Goal: Task Accomplishment & Management: Use online tool/utility

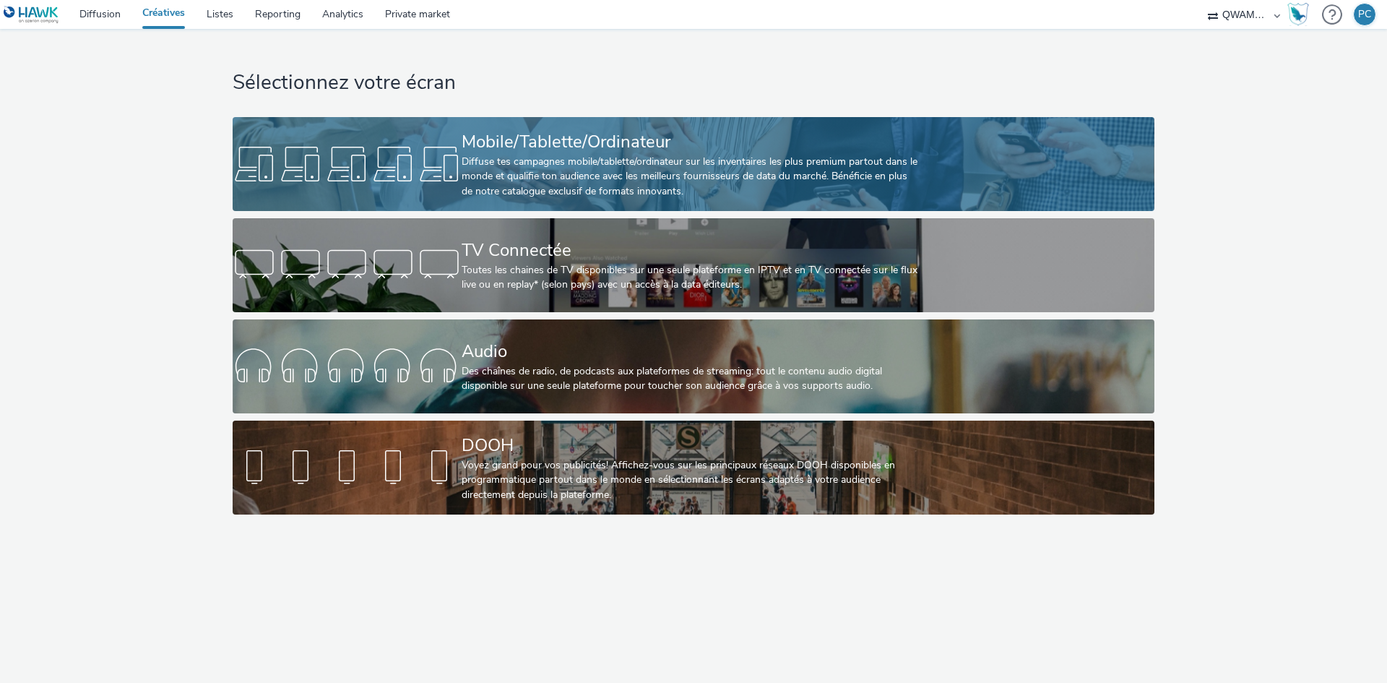
click at [522, 195] on div "Diffuse tes campagnes mobile/tablette/ordinateur sur les inventaires les plus p…" at bounding box center [691, 177] width 458 height 44
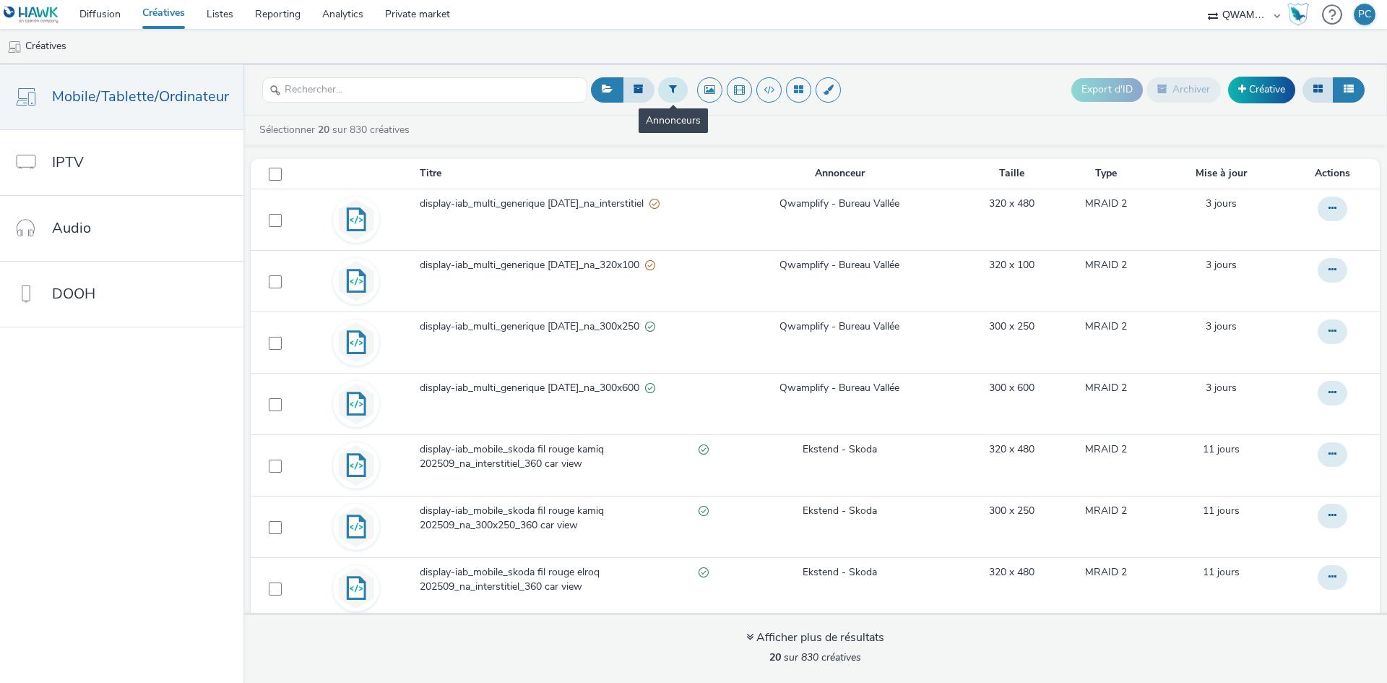
click at [669, 92] on icon at bounding box center [673, 89] width 8 height 10
click at [746, 102] on div "Sélectionner un annonceur..." at bounding box center [760, 90] width 144 height 23
type input "l"
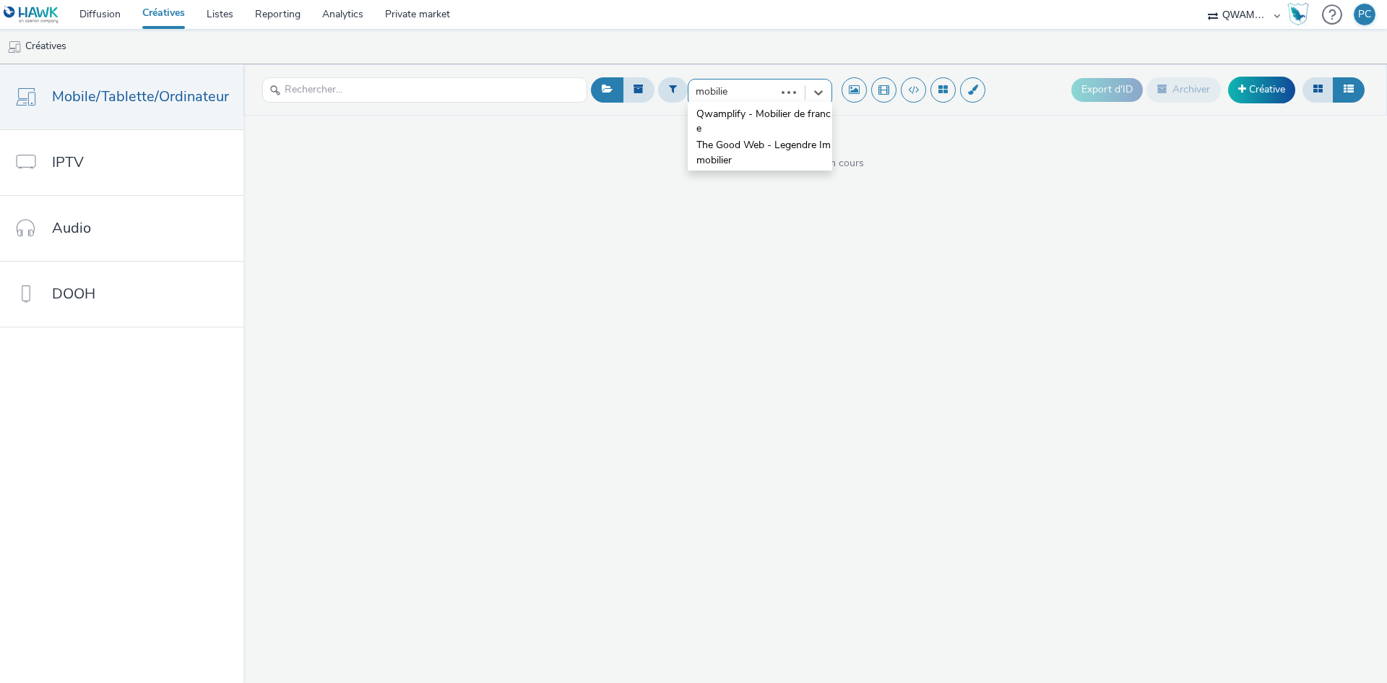
type input "mobilier"
click at [743, 108] on span "Qwamplify - Mobilier de france" at bounding box center [764, 122] width 136 height 30
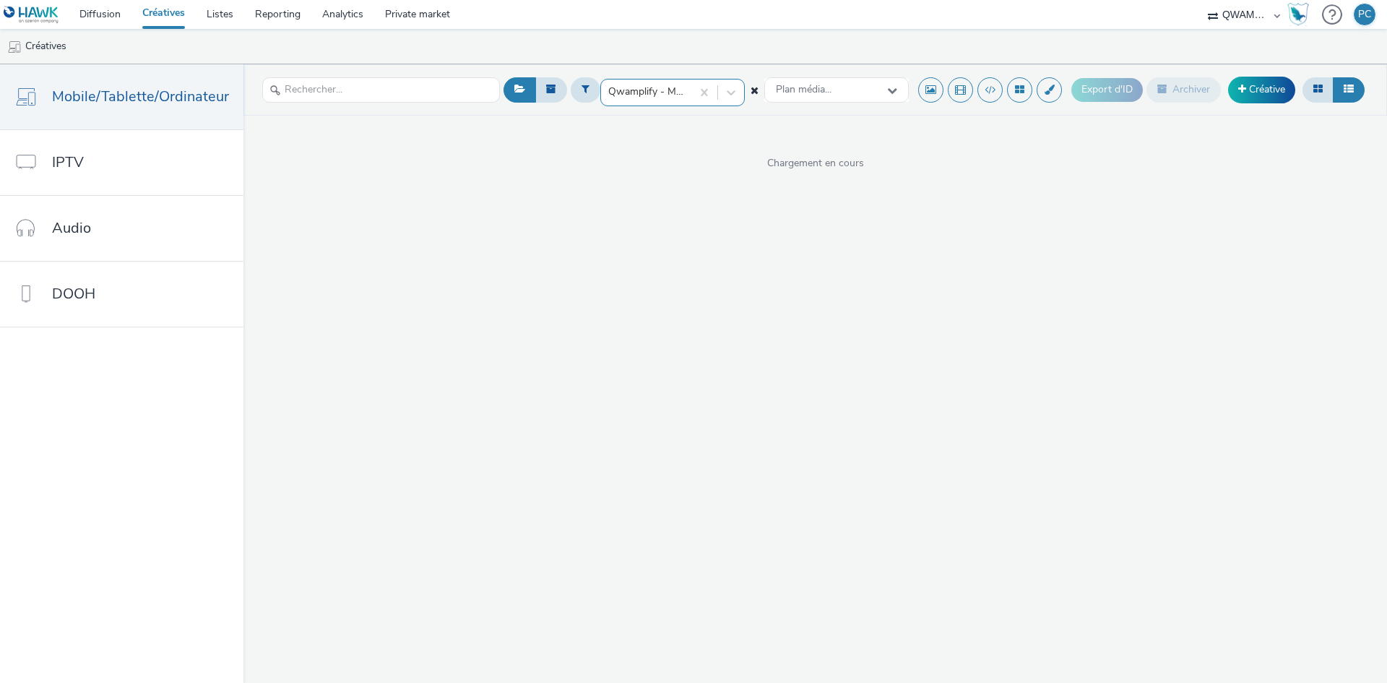
click at [481, 55] on ul "Créatives" at bounding box center [693, 46] width 1387 height 35
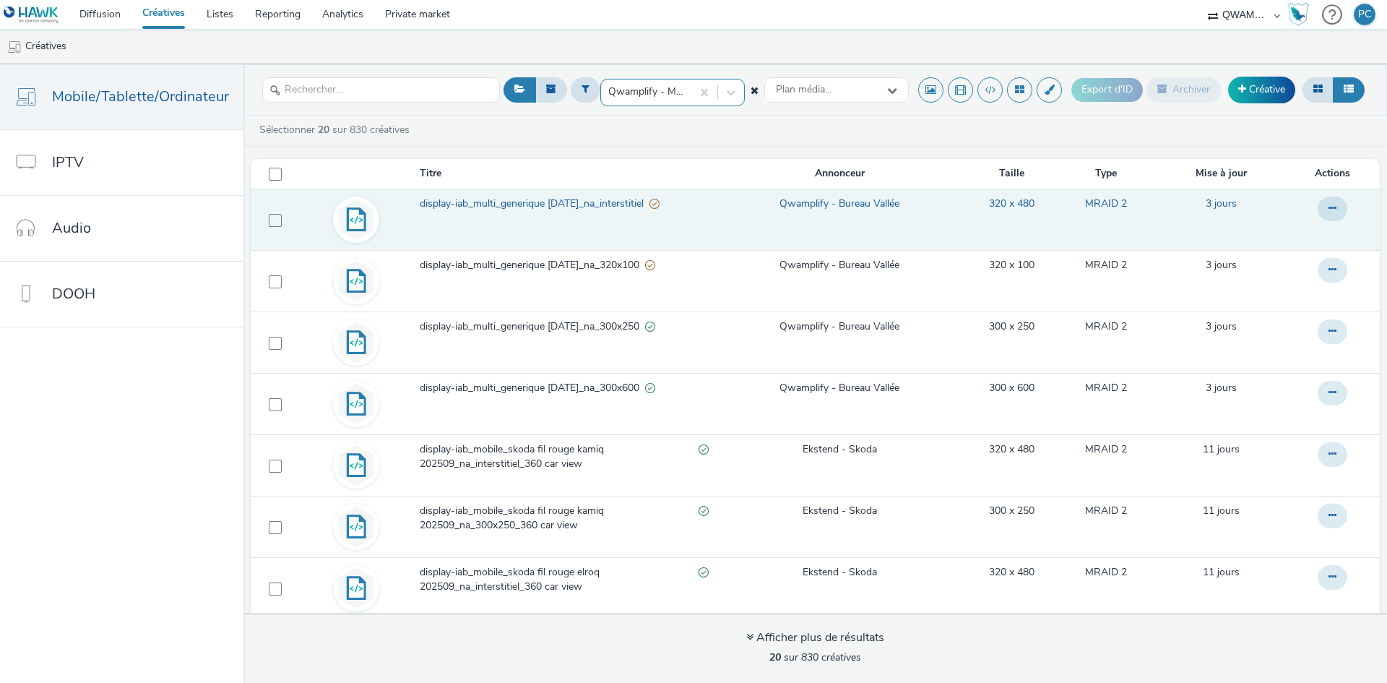
drag, startPoint x: 477, startPoint y: 204, endPoint x: 468, endPoint y: 225, distance: 23.3
click at [477, 204] on span "display-iab_multi_generique sept 1 2025_na_interstitiel" at bounding box center [535, 204] width 230 height 14
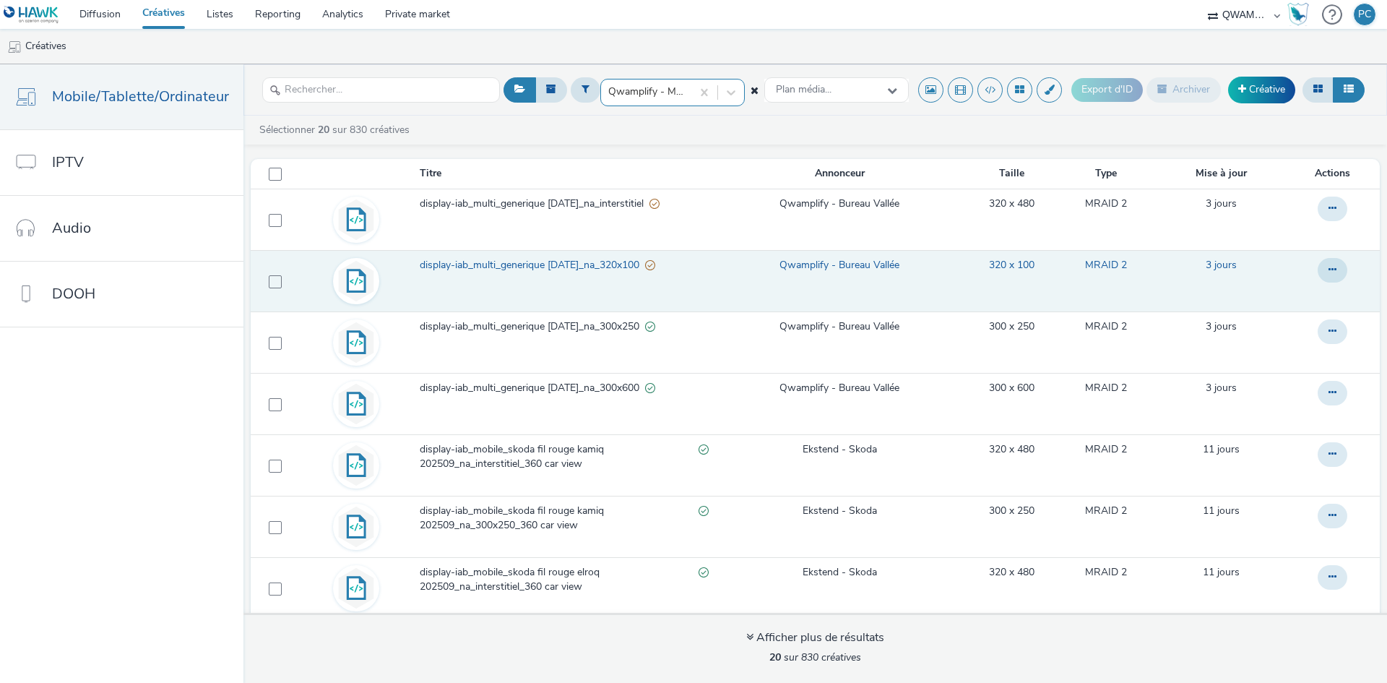
click at [465, 260] on span "display-iab_multi_generique sept 1 2025_na_320x100" at bounding box center [532, 265] width 225 height 14
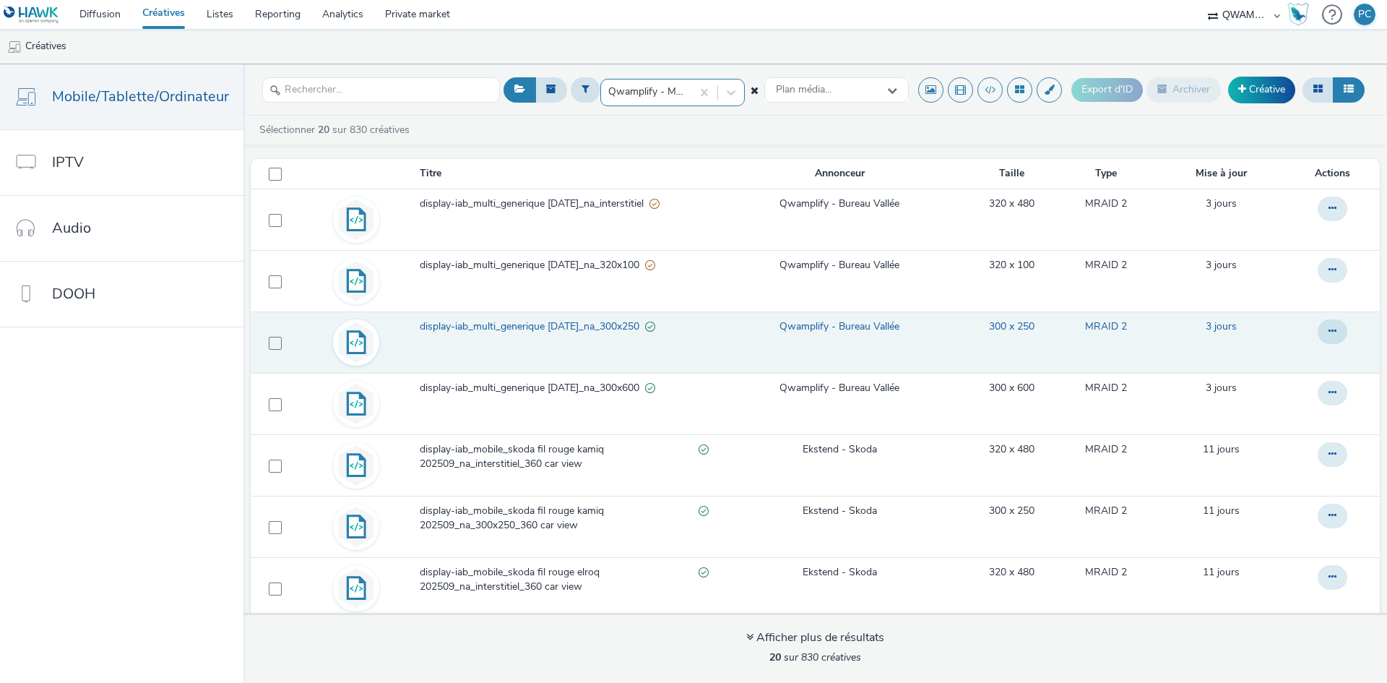
click at [487, 324] on span "display-iab_multi_generique sept 1 2025_na_300x250" at bounding box center [532, 326] width 225 height 14
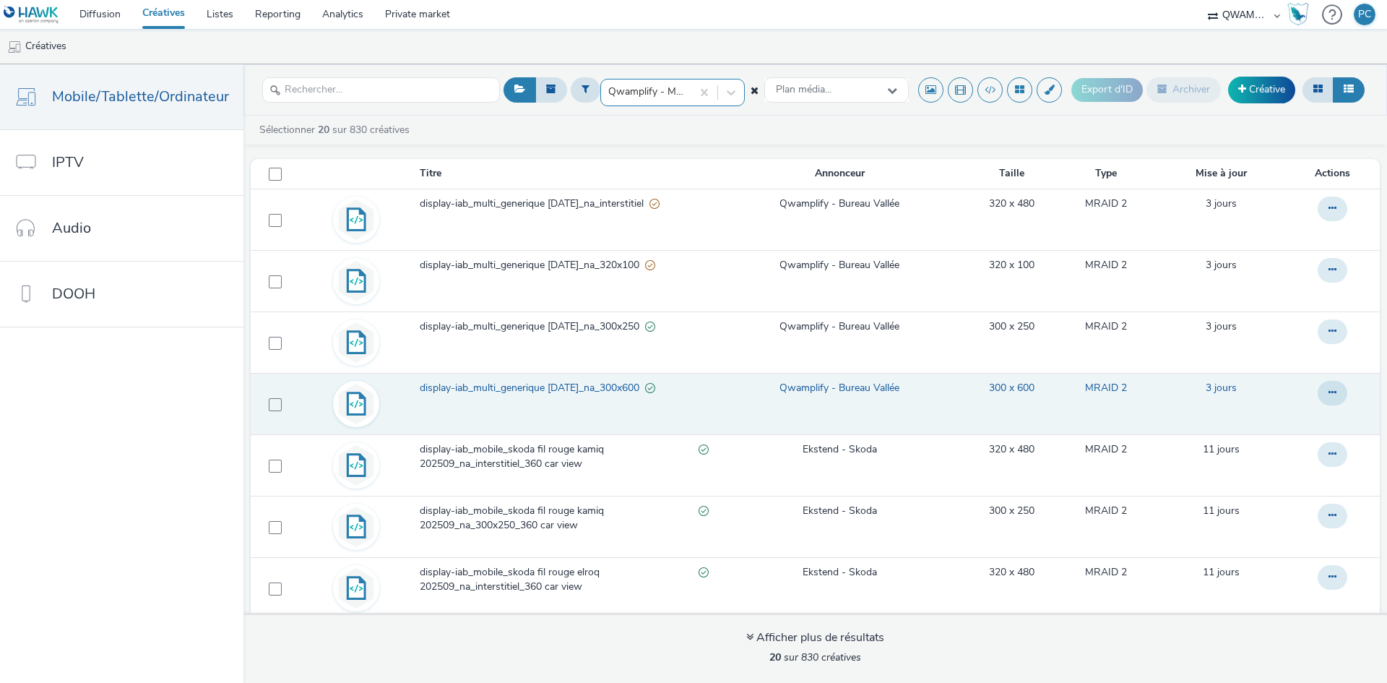
click at [496, 386] on span "display-iab_multi_generique sept 1 2025_na_300x600" at bounding box center [532, 388] width 225 height 14
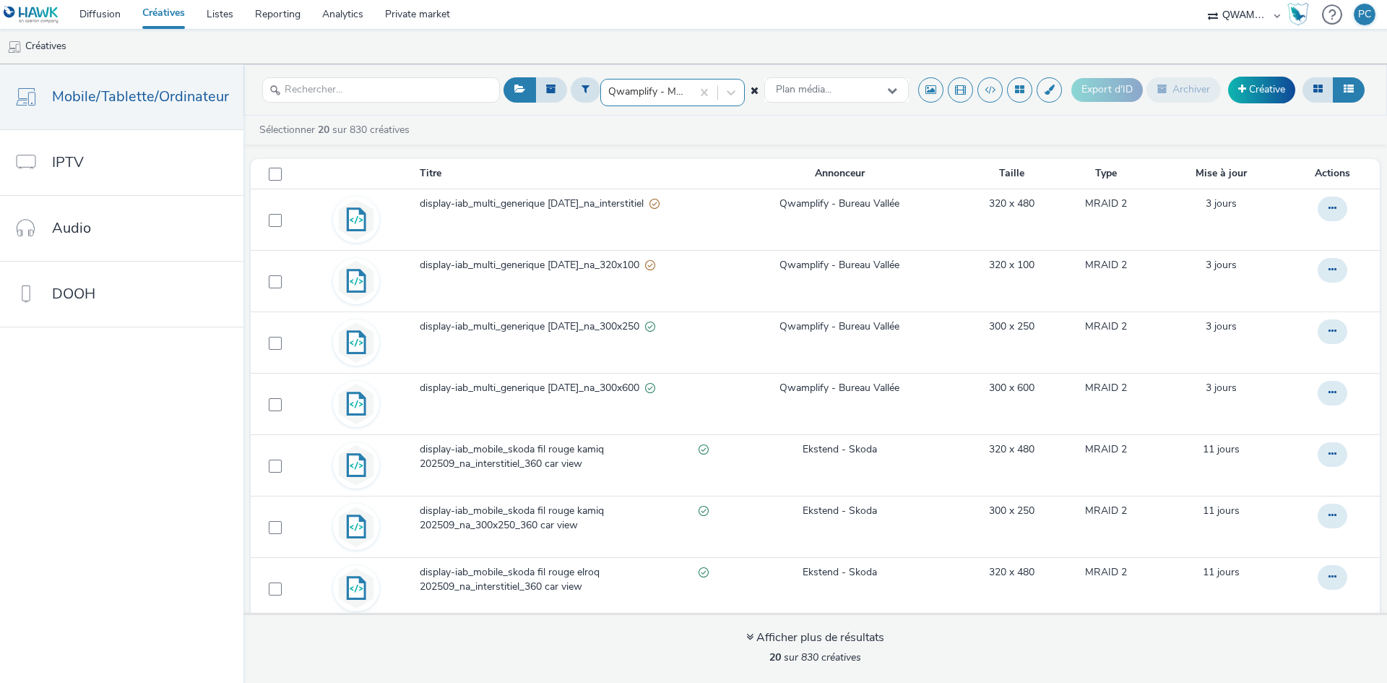
click at [665, 89] on div at bounding box center [646, 91] width 76 height 17
type input "mobilier"
click at [618, 133] on span "Qwamplify - Mobilier de france" at bounding box center [677, 122] width 136 height 30
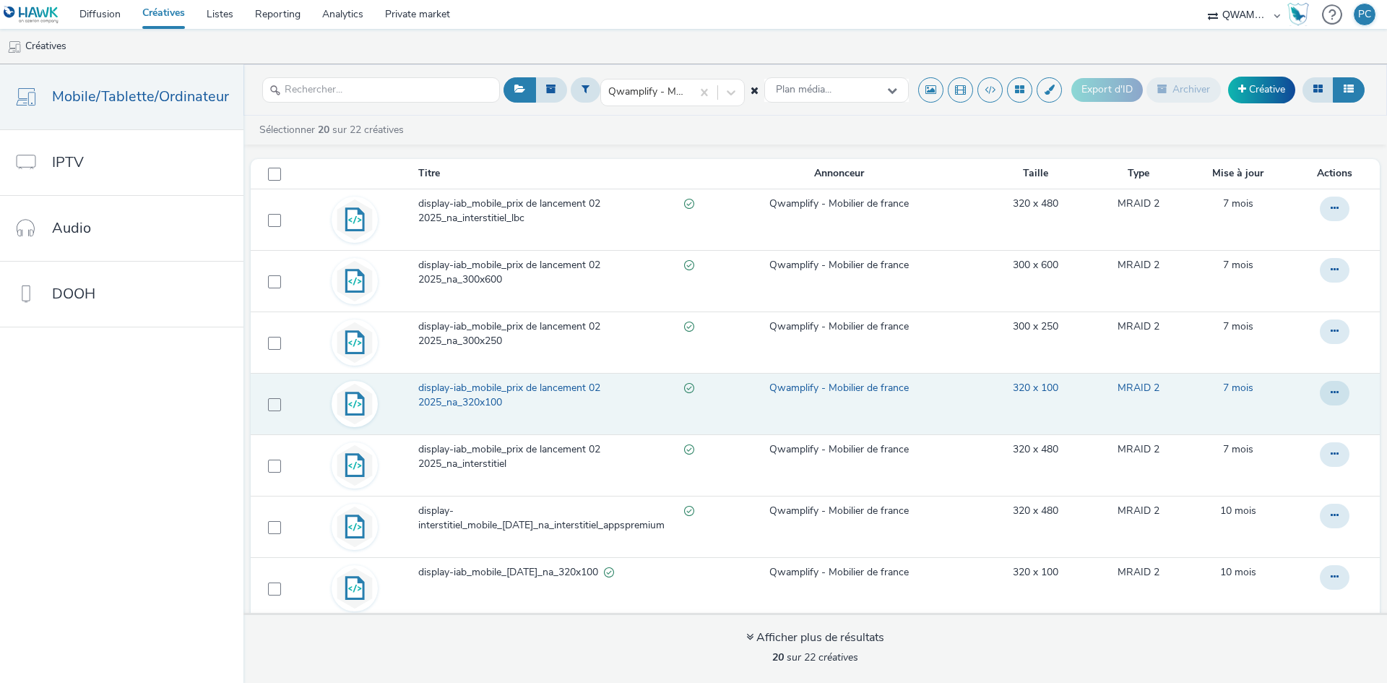
click at [441, 392] on span "display-iab_mobile_prix de lancement 02 2025_na_320x100" at bounding box center [551, 396] width 266 height 30
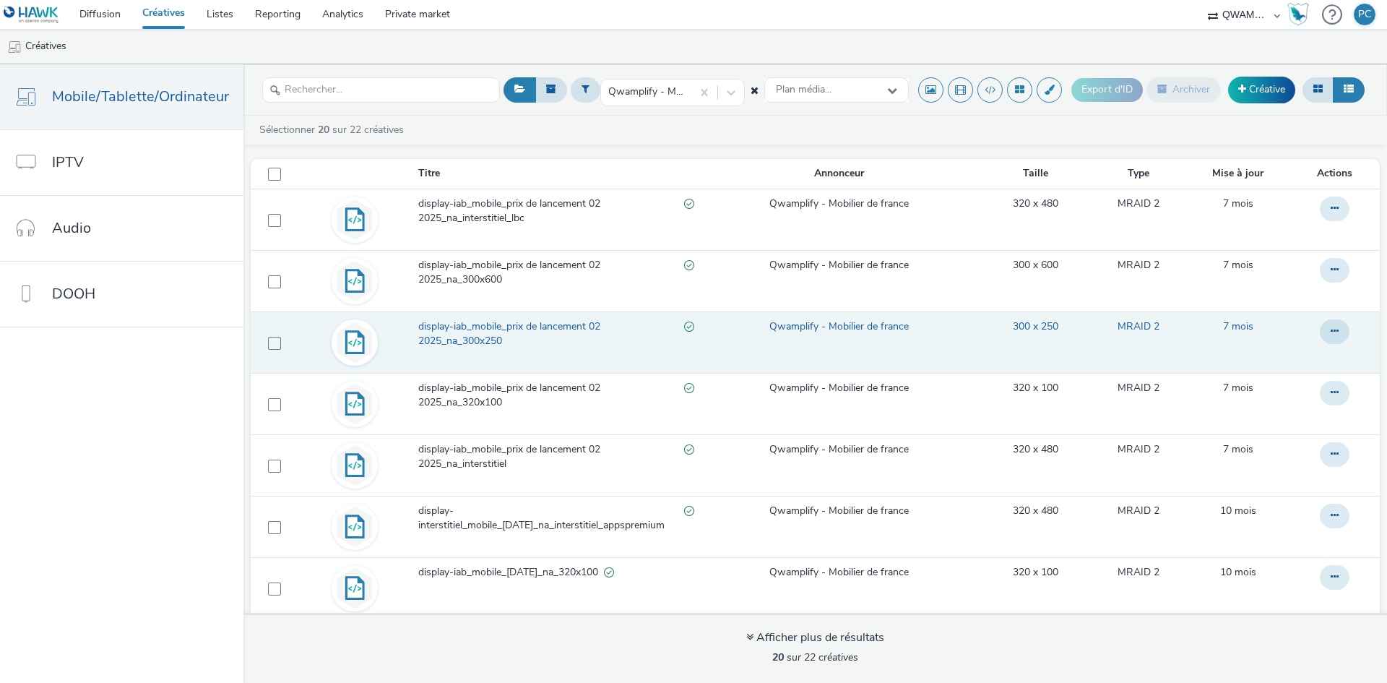
click at [447, 337] on span "display-iab_mobile_prix de lancement 02 2025_na_300x250" at bounding box center [551, 334] width 266 height 30
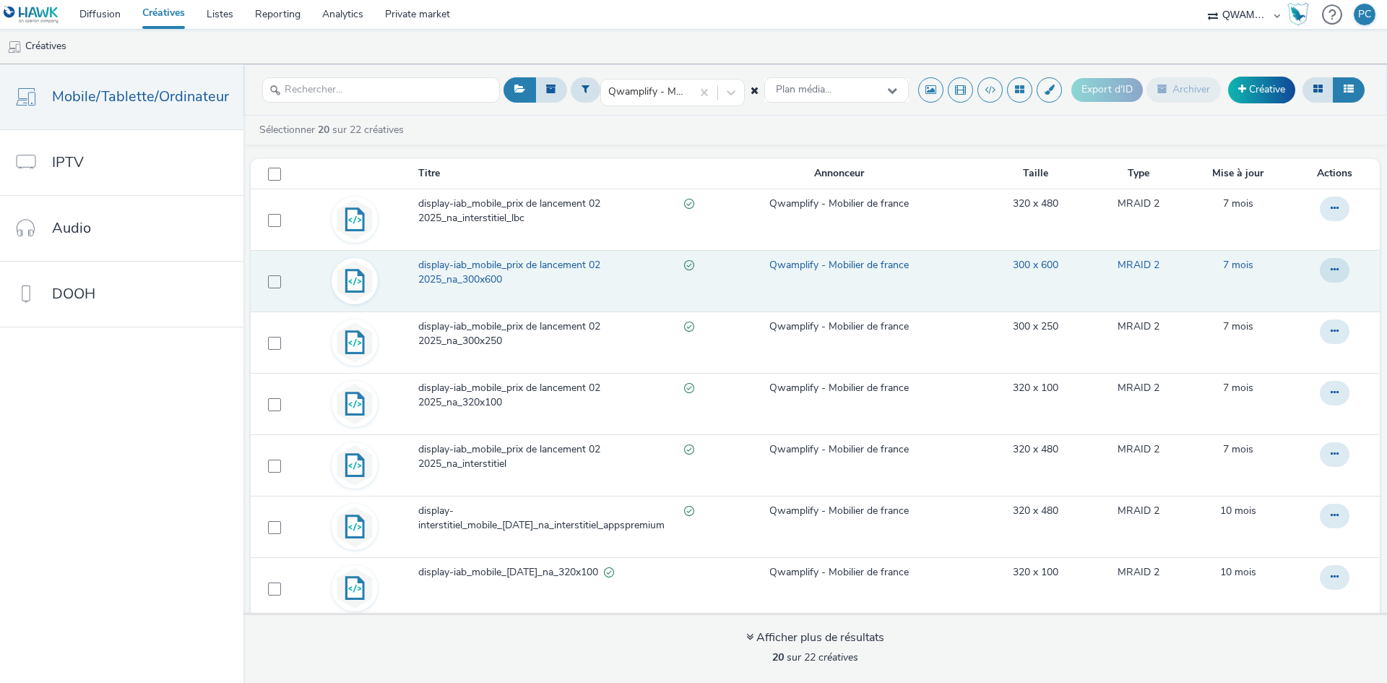
click at [453, 271] on span "display-iab_mobile_prix de lancement 02 2025_na_300x600" at bounding box center [551, 273] width 266 height 30
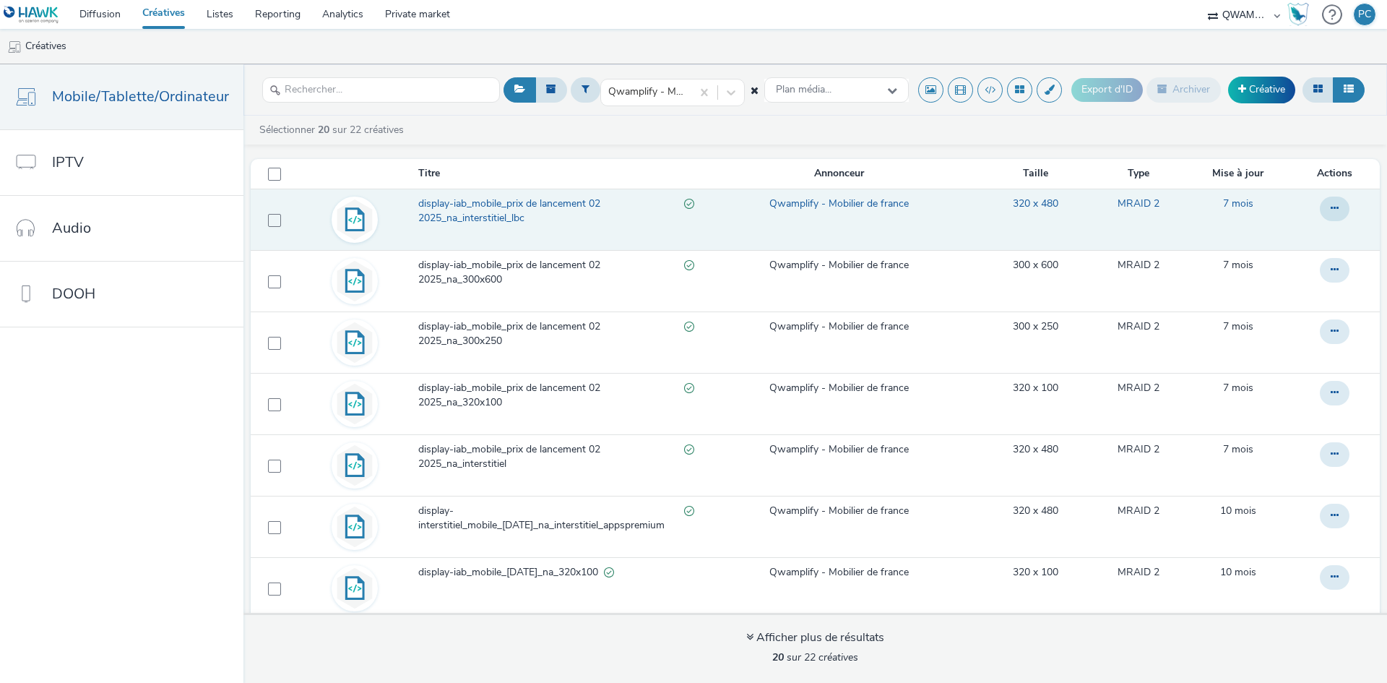
click at [458, 212] on span "display-iab_mobile_prix de lancement 02 2025_na_interstitiel_lbc" at bounding box center [551, 212] width 266 height 30
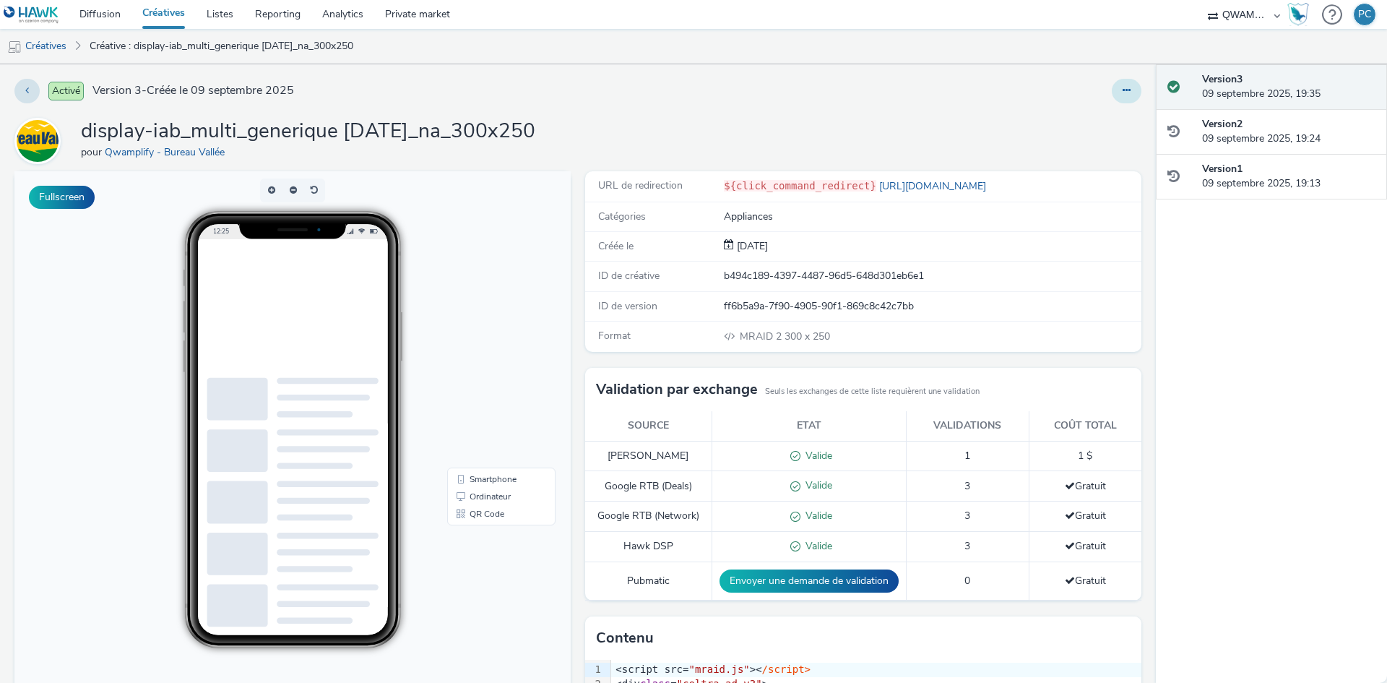
click at [1127, 96] on button at bounding box center [1127, 91] width 30 height 25
click at [1115, 83] on button at bounding box center [1127, 91] width 30 height 25
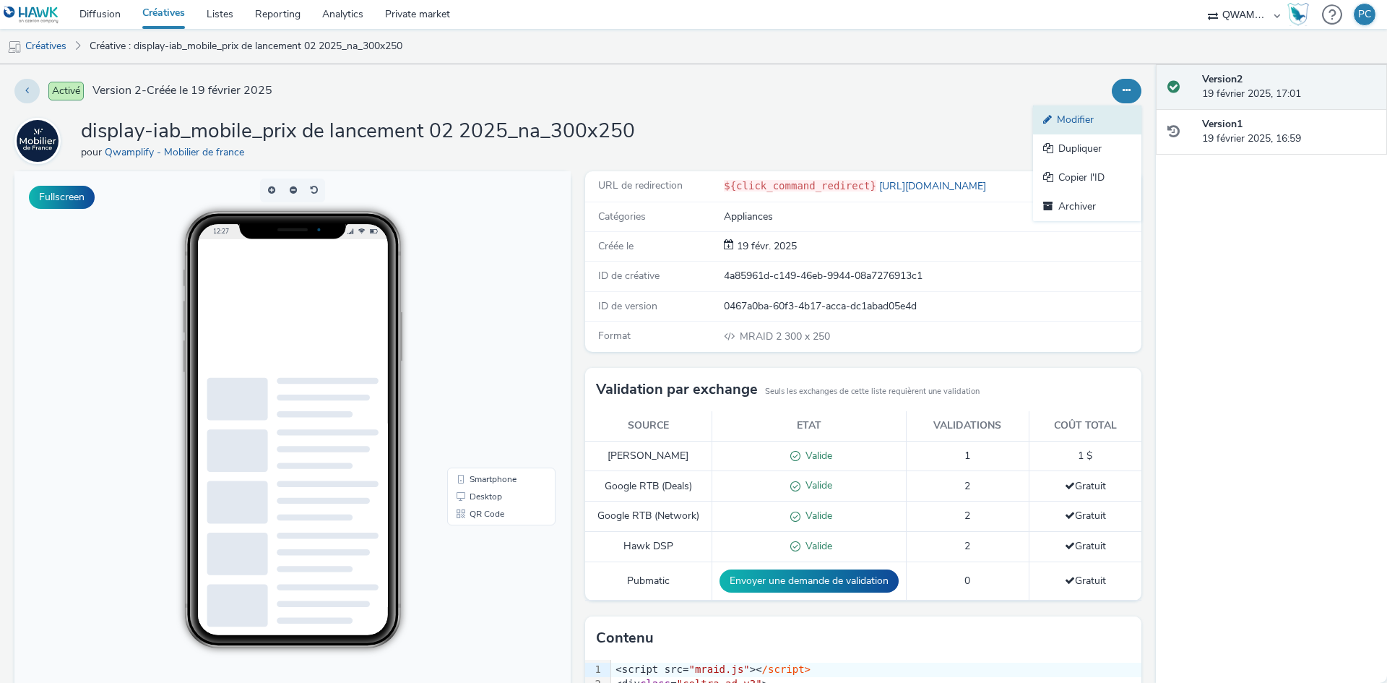
click at [1095, 119] on link "Modifier" at bounding box center [1087, 119] width 108 height 29
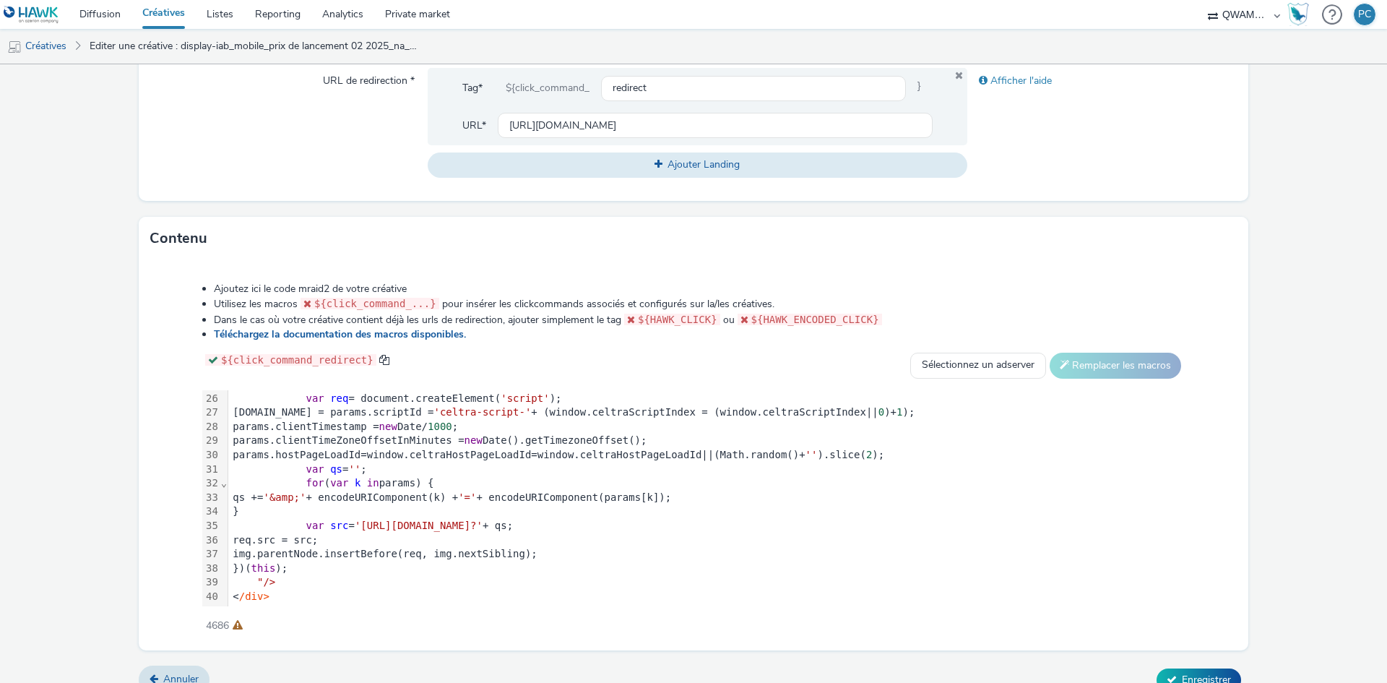
scroll to position [566, 0]
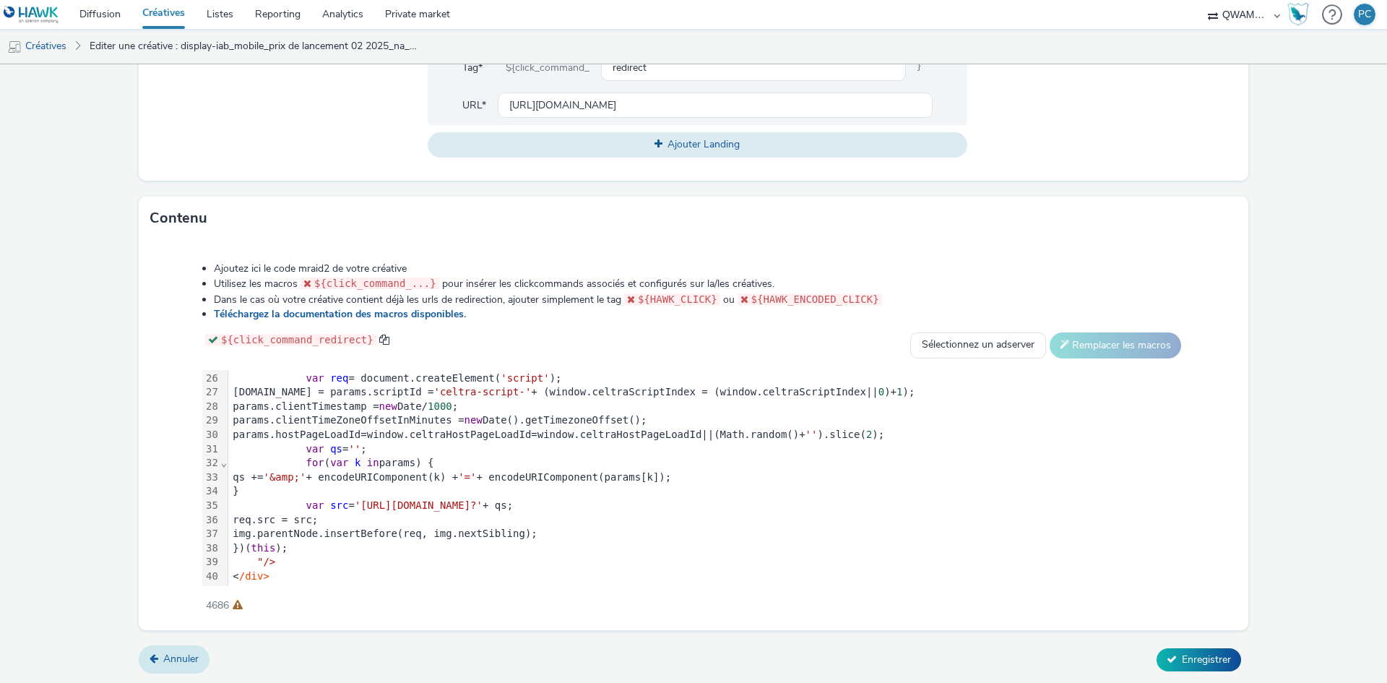
click at [181, 661] on span "Annuler" at bounding box center [180, 659] width 35 height 14
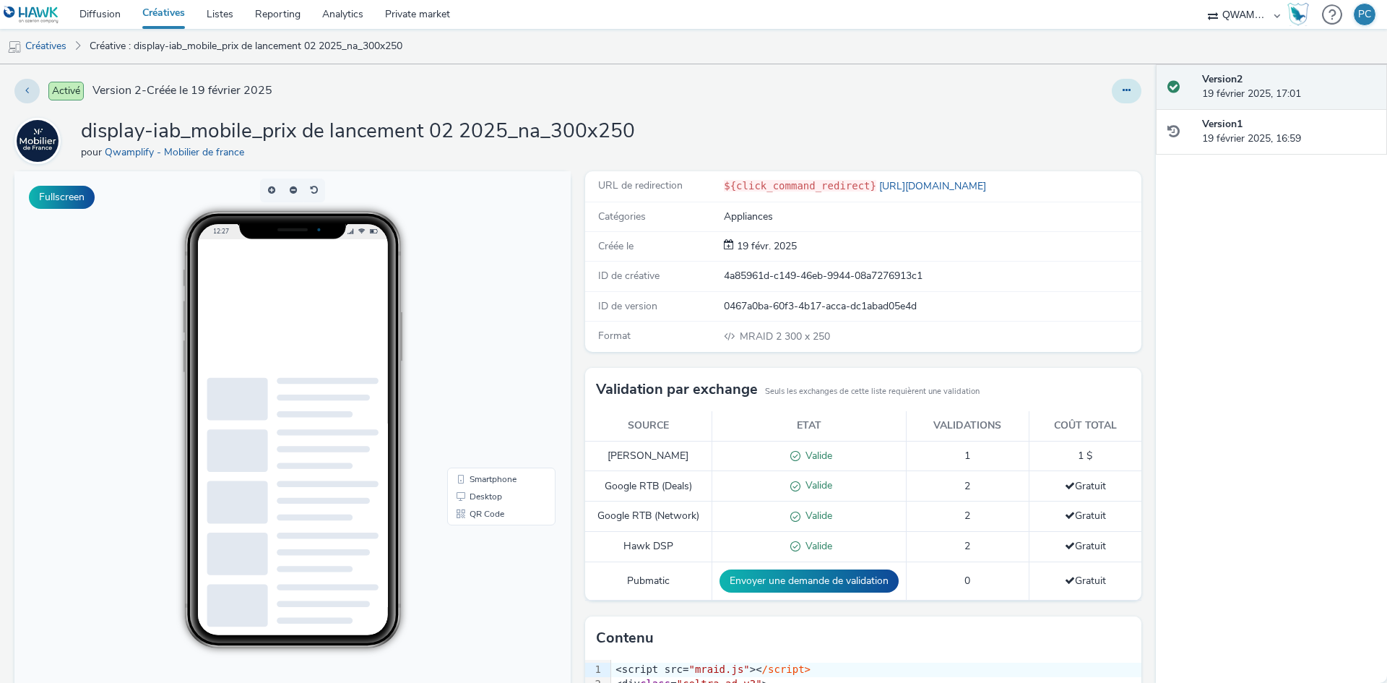
click at [1112, 98] on button at bounding box center [1127, 91] width 30 height 25
click at [1083, 153] on link "Dupliquer" at bounding box center [1087, 148] width 108 height 29
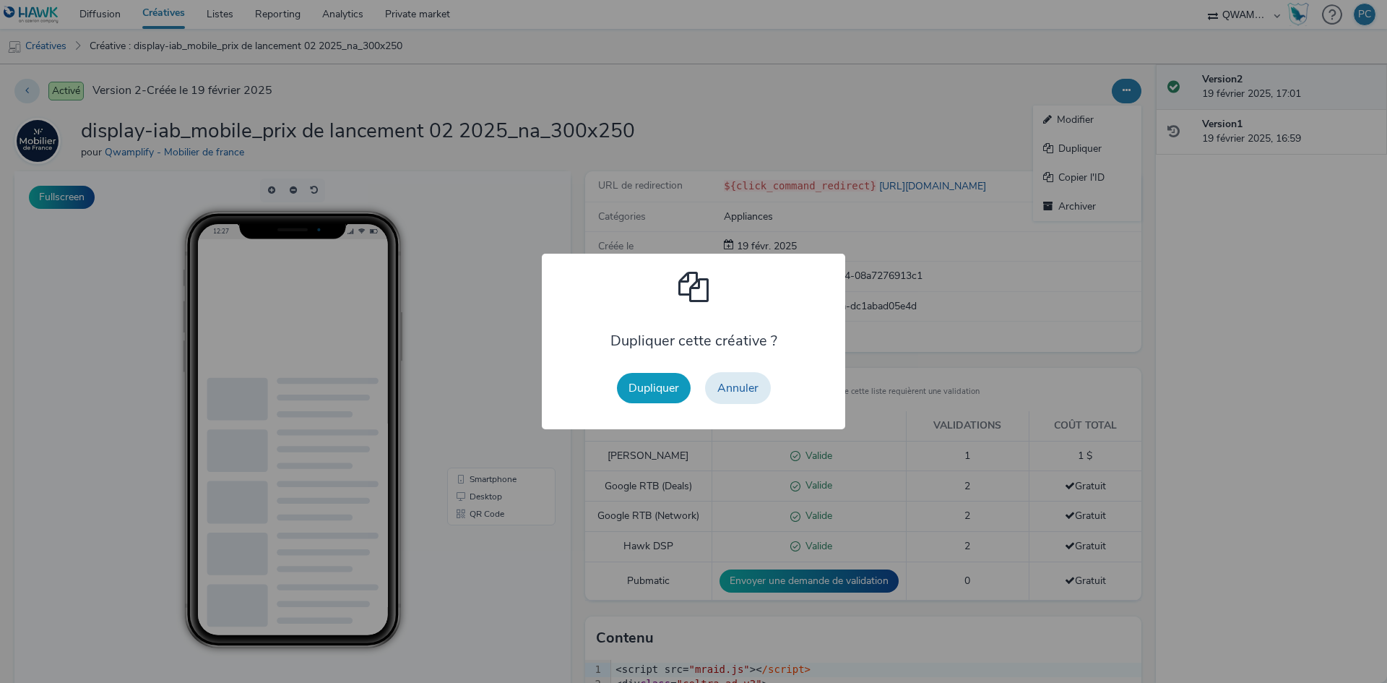
click at [659, 387] on button "Dupliquer" at bounding box center [654, 388] width 74 height 30
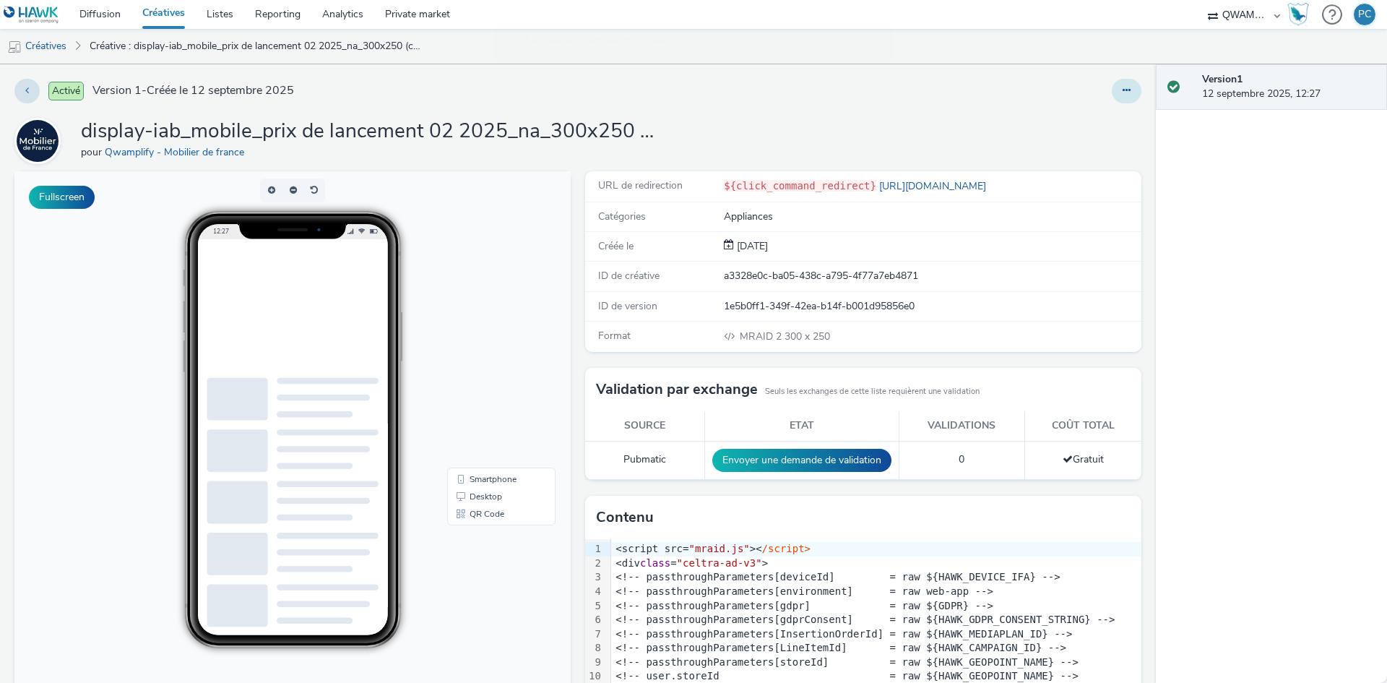
click at [1123, 86] on icon at bounding box center [1127, 90] width 8 height 10
click at [1075, 122] on link "Modifier" at bounding box center [1087, 119] width 108 height 29
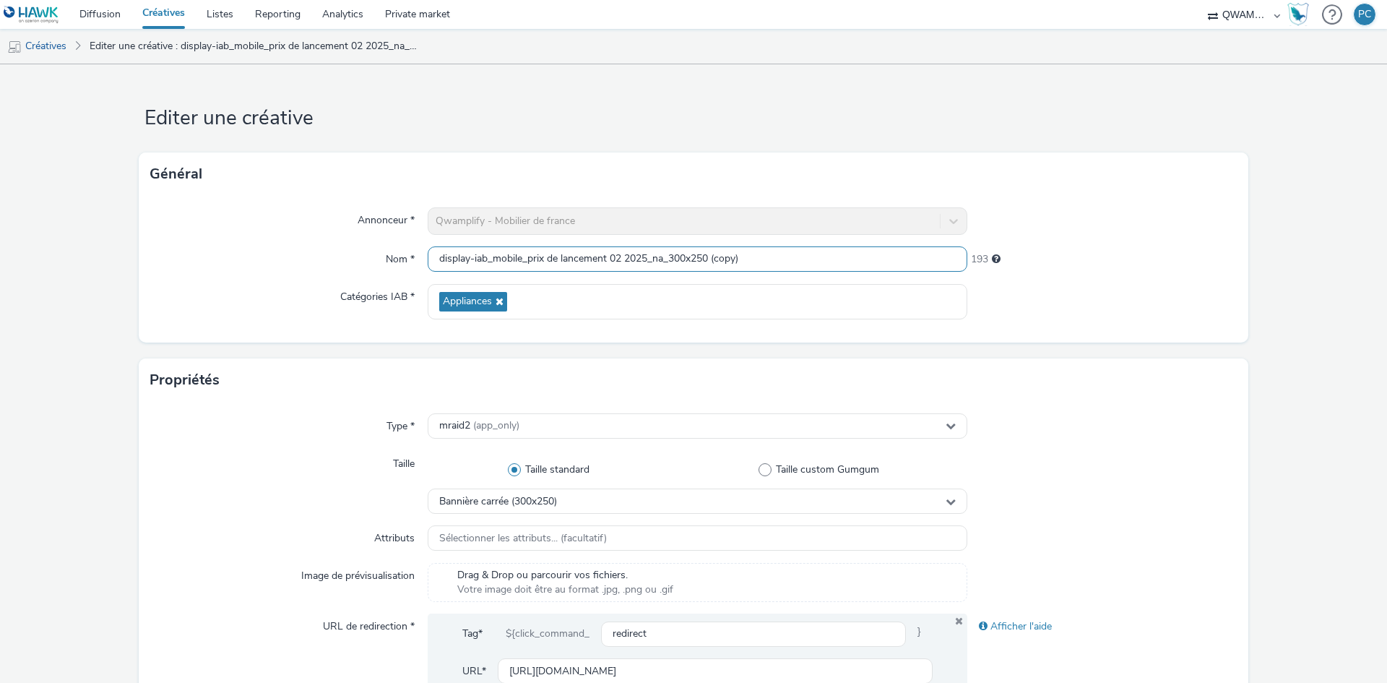
click at [657, 259] on input "display-iab_mobile_prix de lancement 02 2025_na_300x250 (copy)" at bounding box center [698, 258] width 540 height 25
paste input "grand destockage et crescendo 09 2025_na_300x250"
type input "display-iab_mobile_grand destockage et crescendo 09 2025_na_300x250"
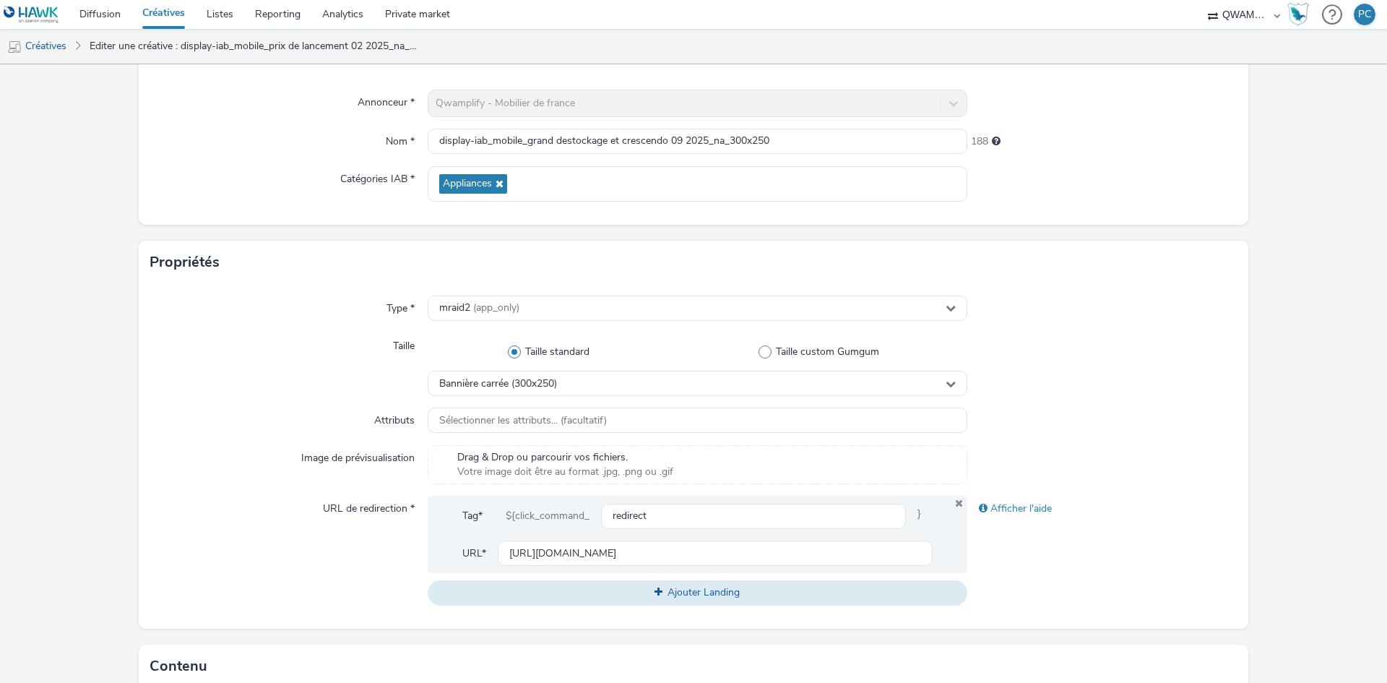
scroll to position [566, 0]
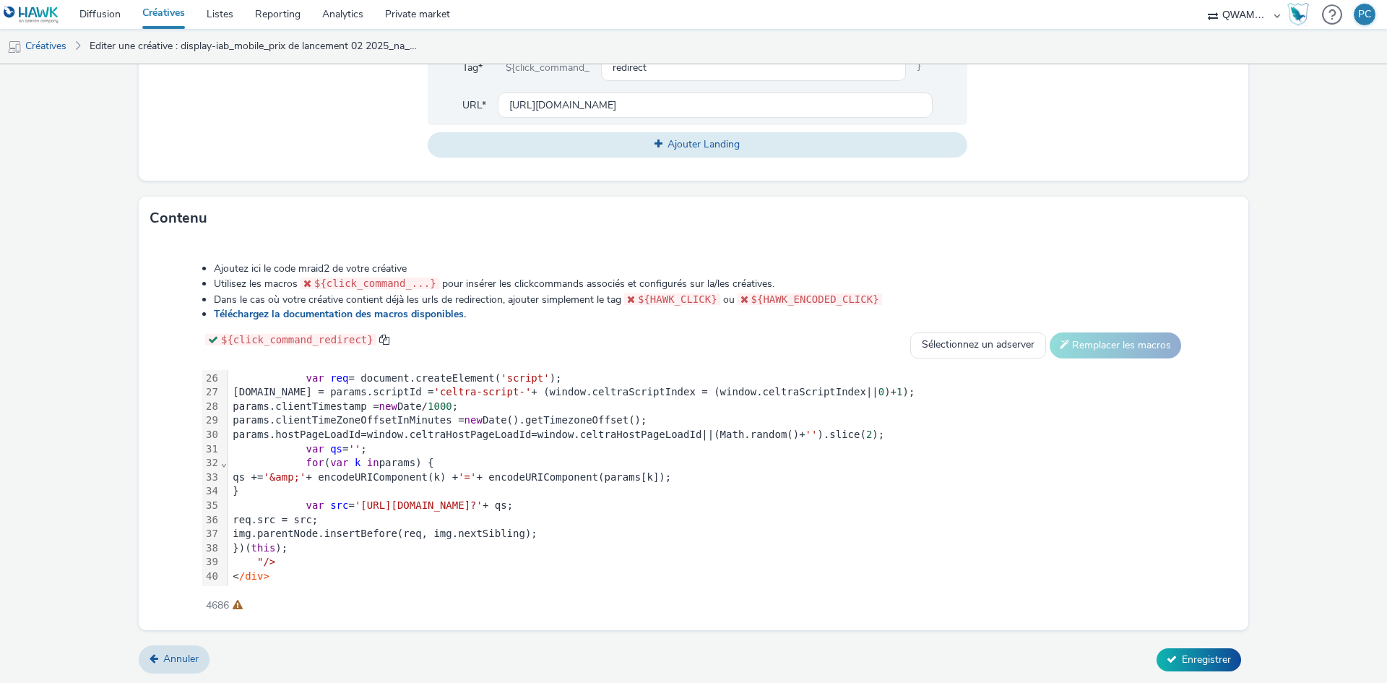
click at [483, 499] on span "'https://ads.celtra.com/3456d8a2/mraid-ad.js?'" at bounding box center [419, 505] width 128 height 12
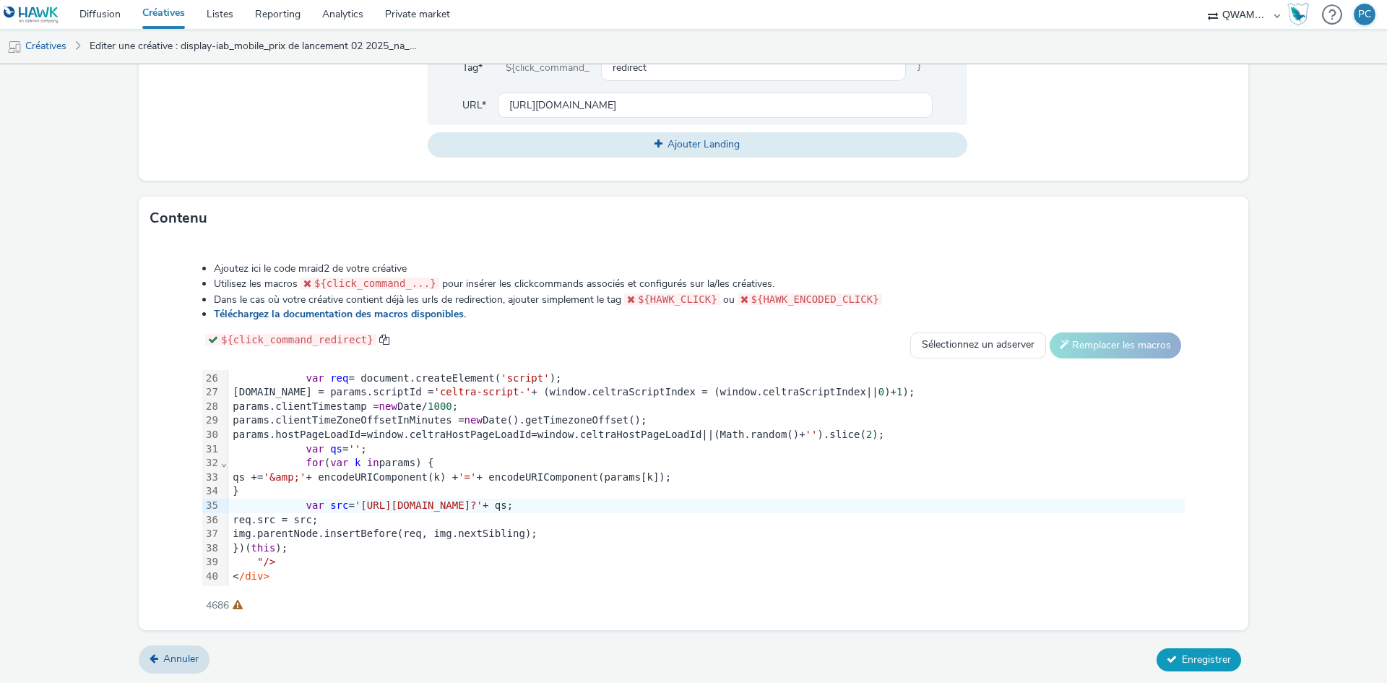
click at [1182, 657] on span "Enregistrer" at bounding box center [1206, 659] width 49 height 14
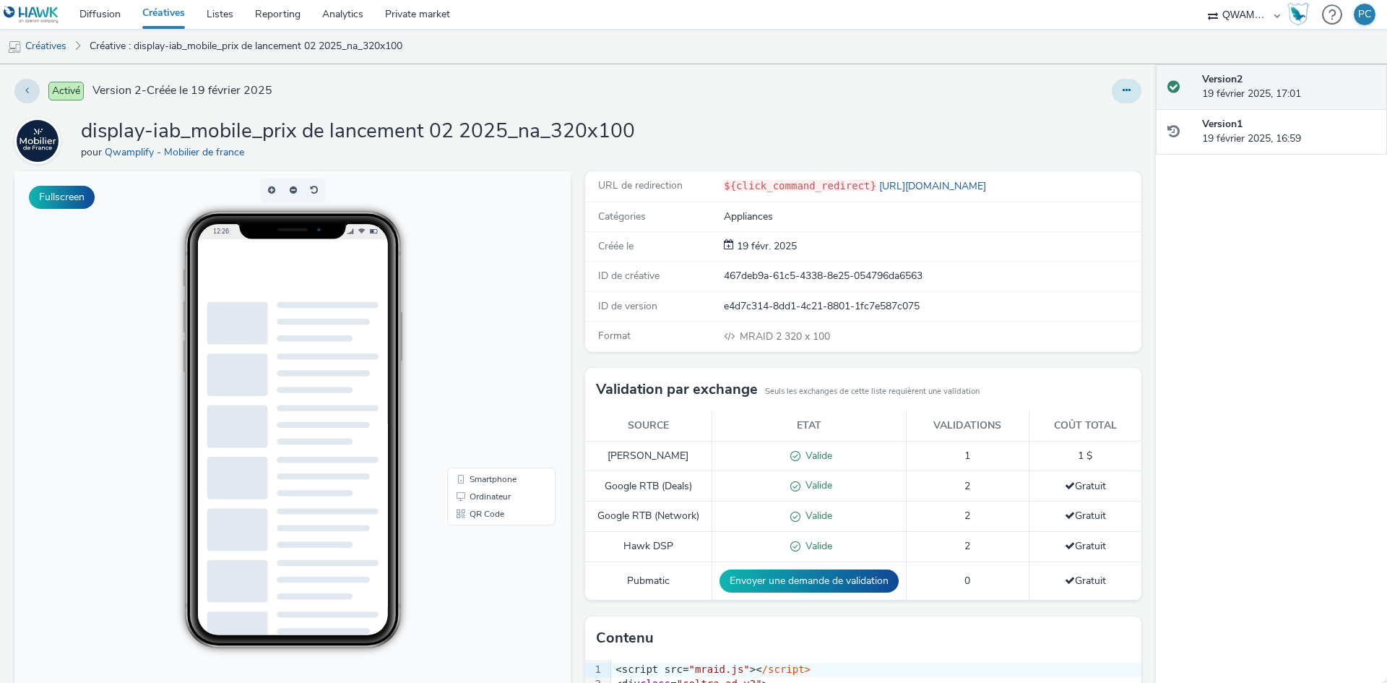
drag, startPoint x: 1118, startPoint y: 82, endPoint x: 1113, endPoint y: 101, distance: 19.3
click at [1117, 82] on button at bounding box center [1127, 91] width 30 height 25
click at [1079, 152] on link "Dupliquer" at bounding box center [1087, 148] width 108 height 29
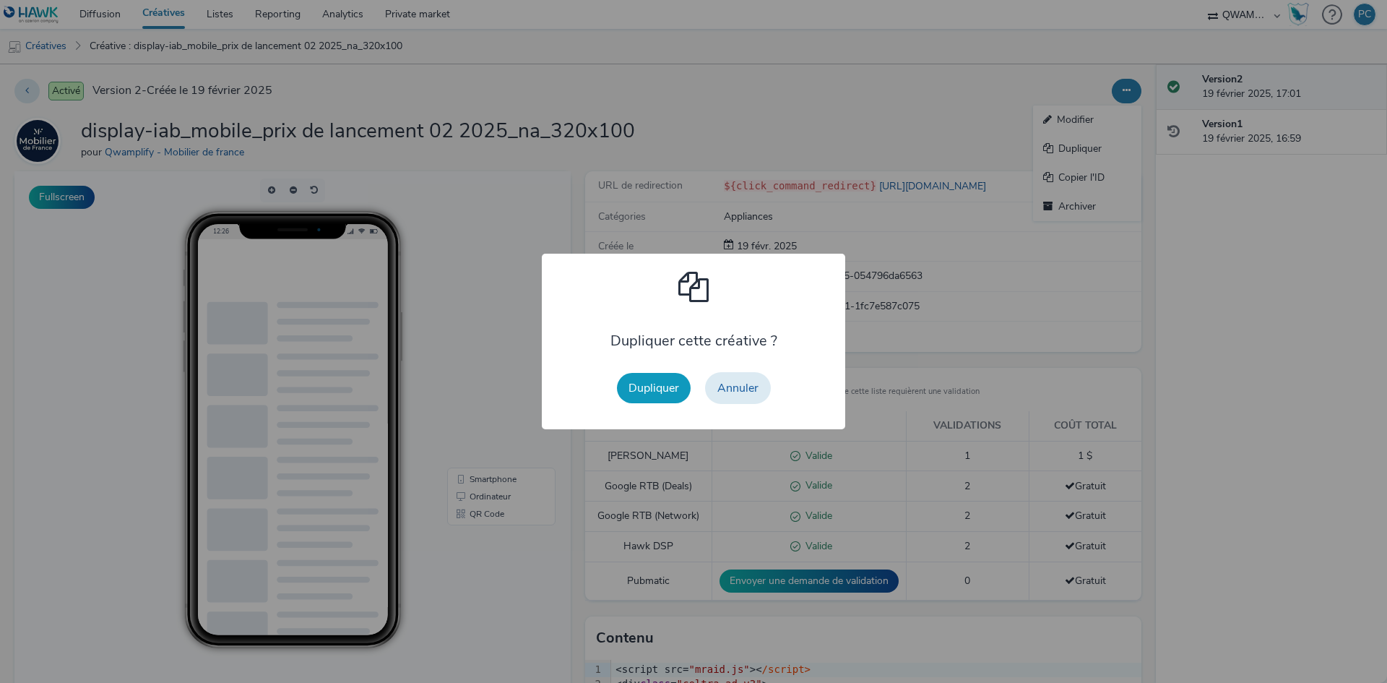
click at [658, 387] on button "Dupliquer" at bounding box center [654, 388] width 74 height 30
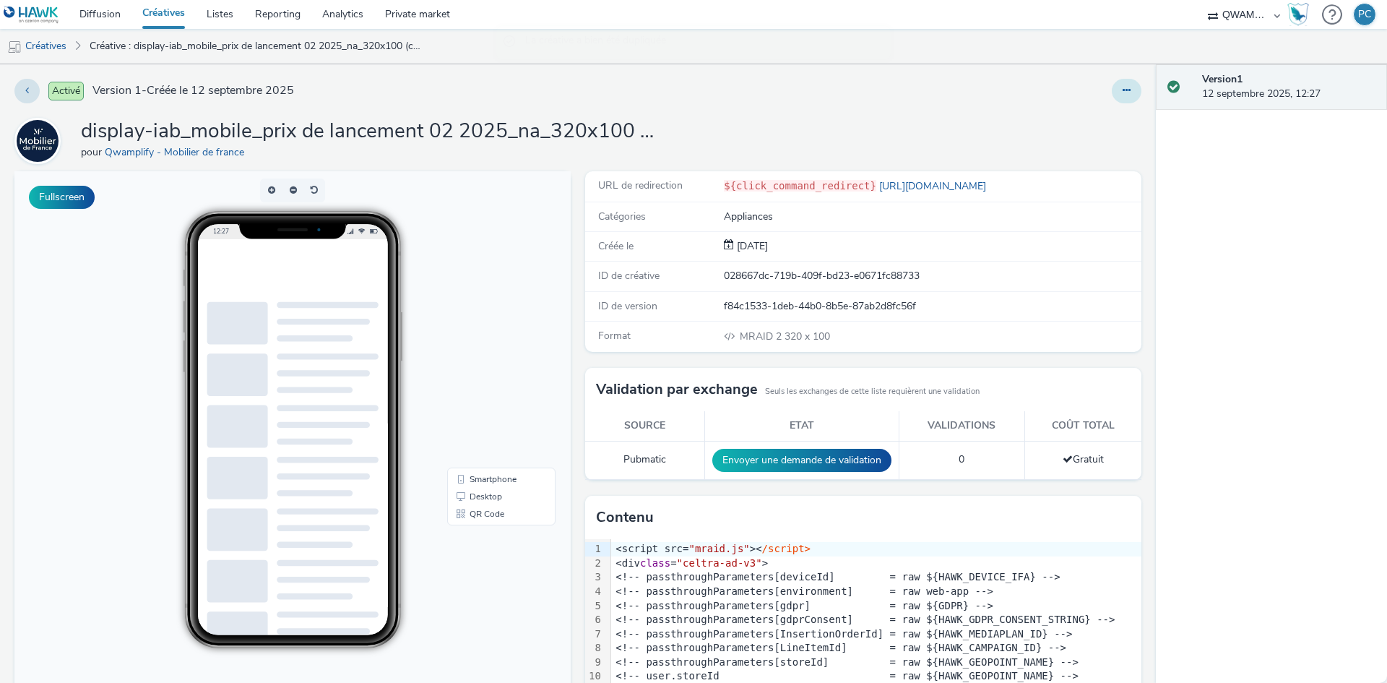
click at [1113, 95] on button at bounding box center [1127, 91] width 30 height 25
click at [1106, 120] on link "Modifier" at bounding box center [1087, 119] width 108 height 29
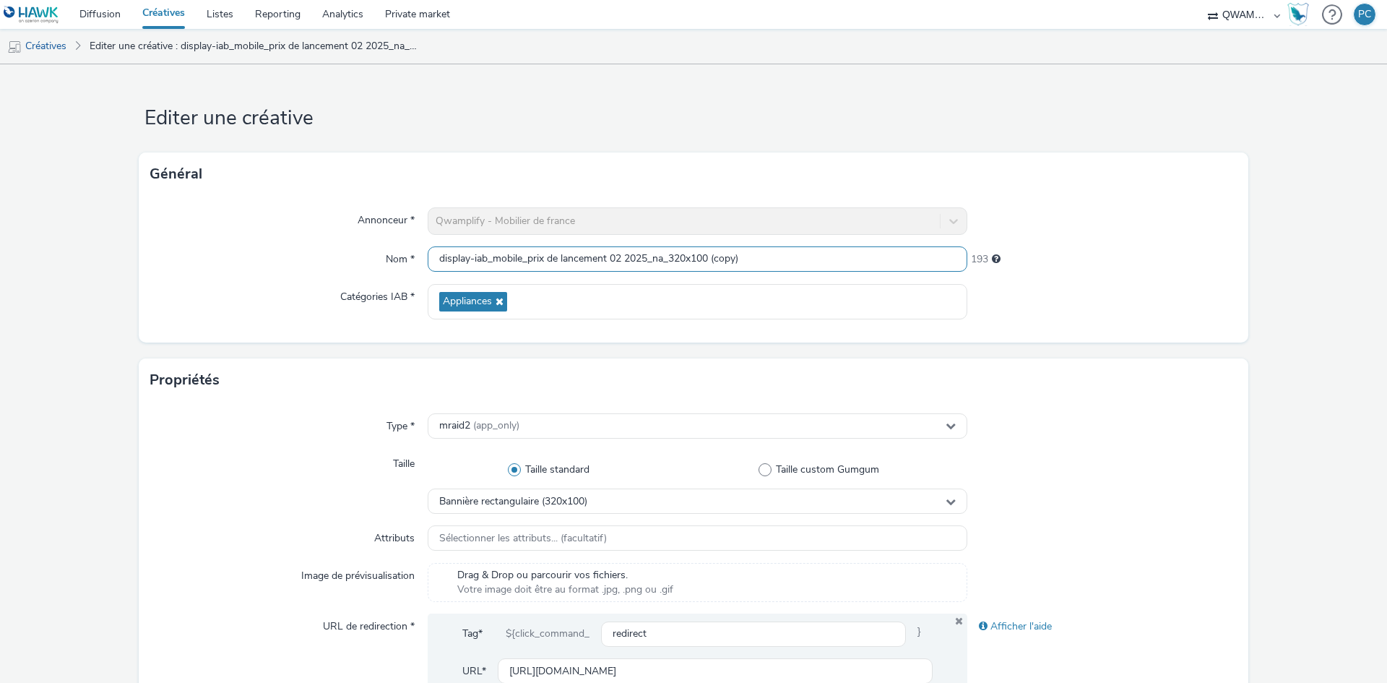
click at [587, 253] on input "display-iab_mobile_prix de lancement 02 2025_na_320x100 (copy)" at bounding box center [698, 258] width 540 height 25
paste input "grand destockage et crescendo 09 2025_na_320x100"
type input "display-iab_mobile_grand destockage et crescendo 09 2025_na_320x100"
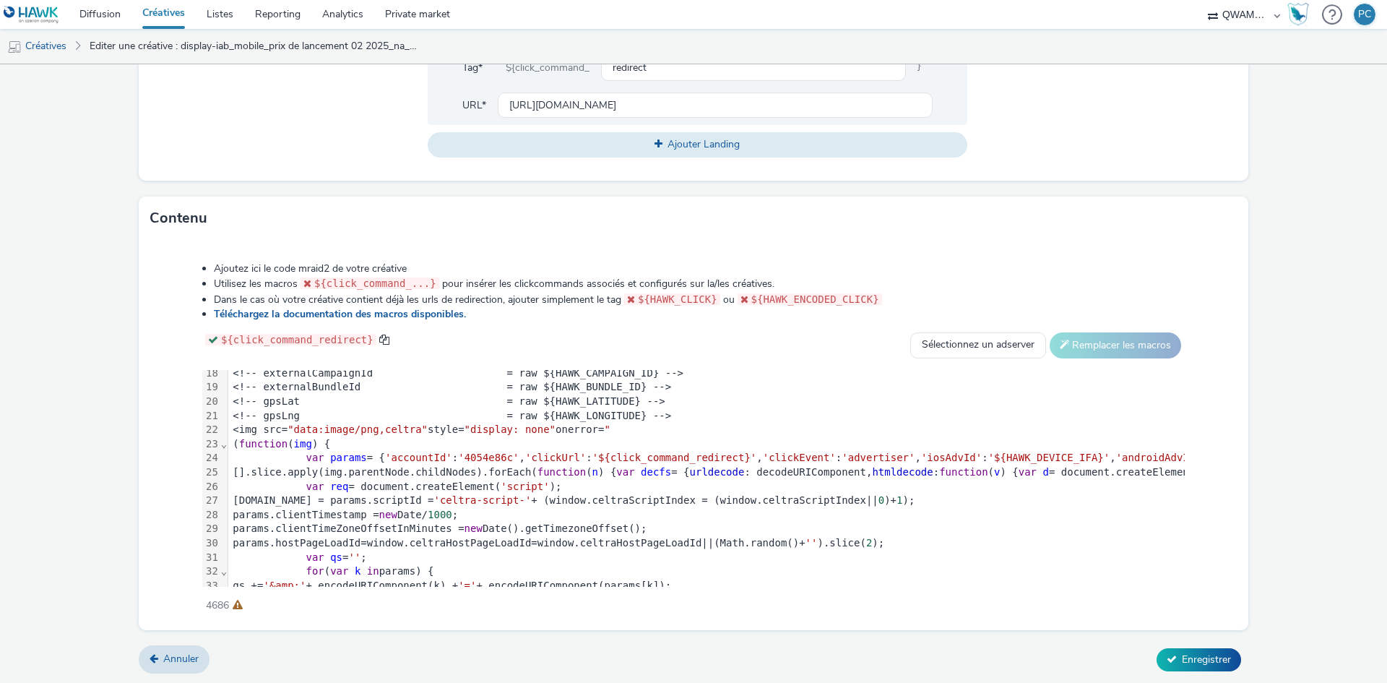
scroll to position [366, 0]
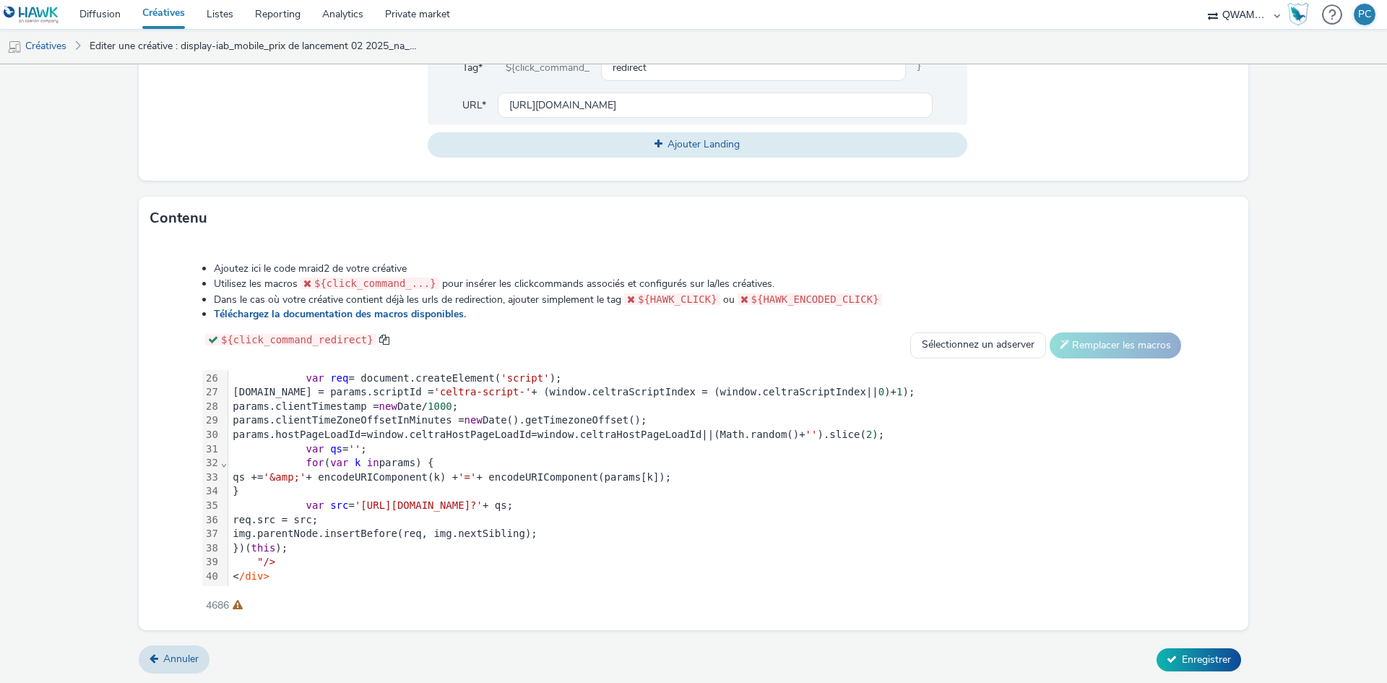
click at [483, 499] on span "'https://ads.celtra.com/6517a4c7/mraid-ad.js?'" at bounding box center [419, 505] width 128 height 12
click at [483, 499] on span "'https://ads.celtra.com/7add658e/mraid-ad.js?'" at bounding box center [419, 505] width 128 height 12
click at [483, 499] on span "'https://ads.celtra.com/6517a4c7/mraid-ad.js?'" at bounding box center [419, 505] width 128 height 12
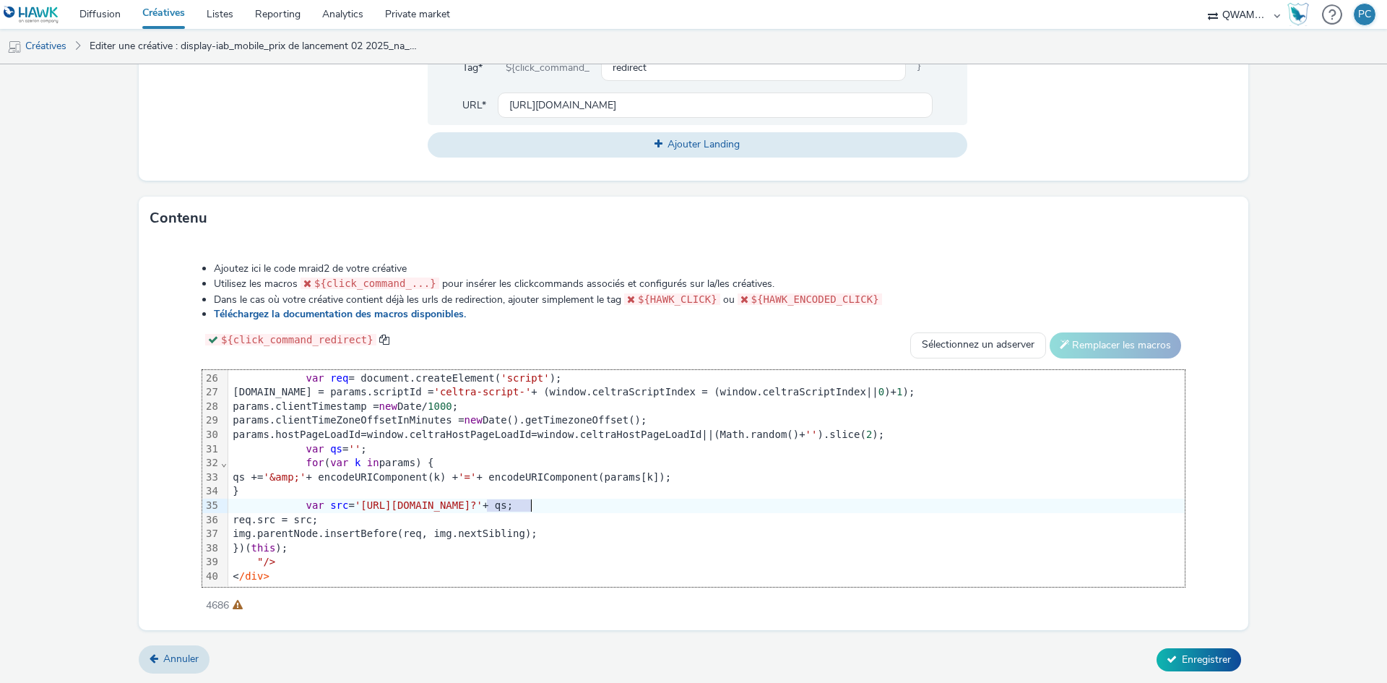
click at [483, 499] on span "'https://ads.celtra.com/6517a4c7/mraid-ad.js?'" at bounding box center [419, 505] width 128 height 12
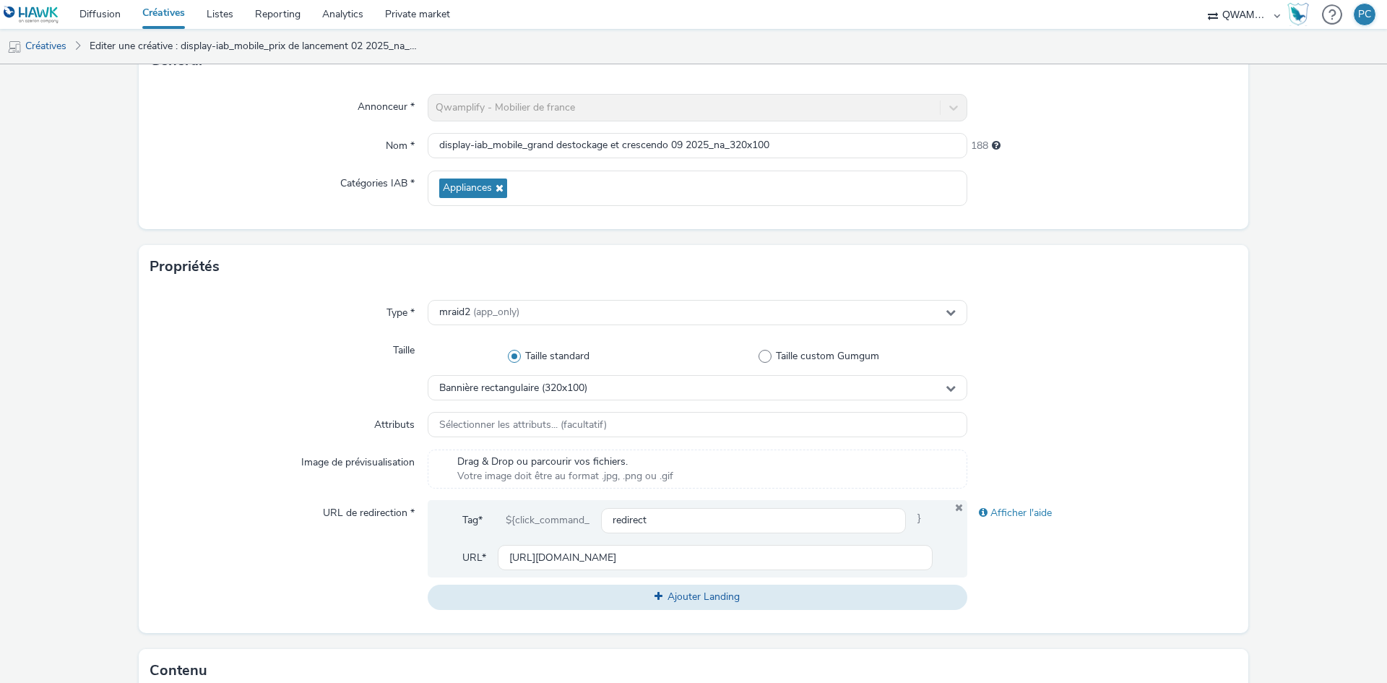
scroll to position [566, 0]
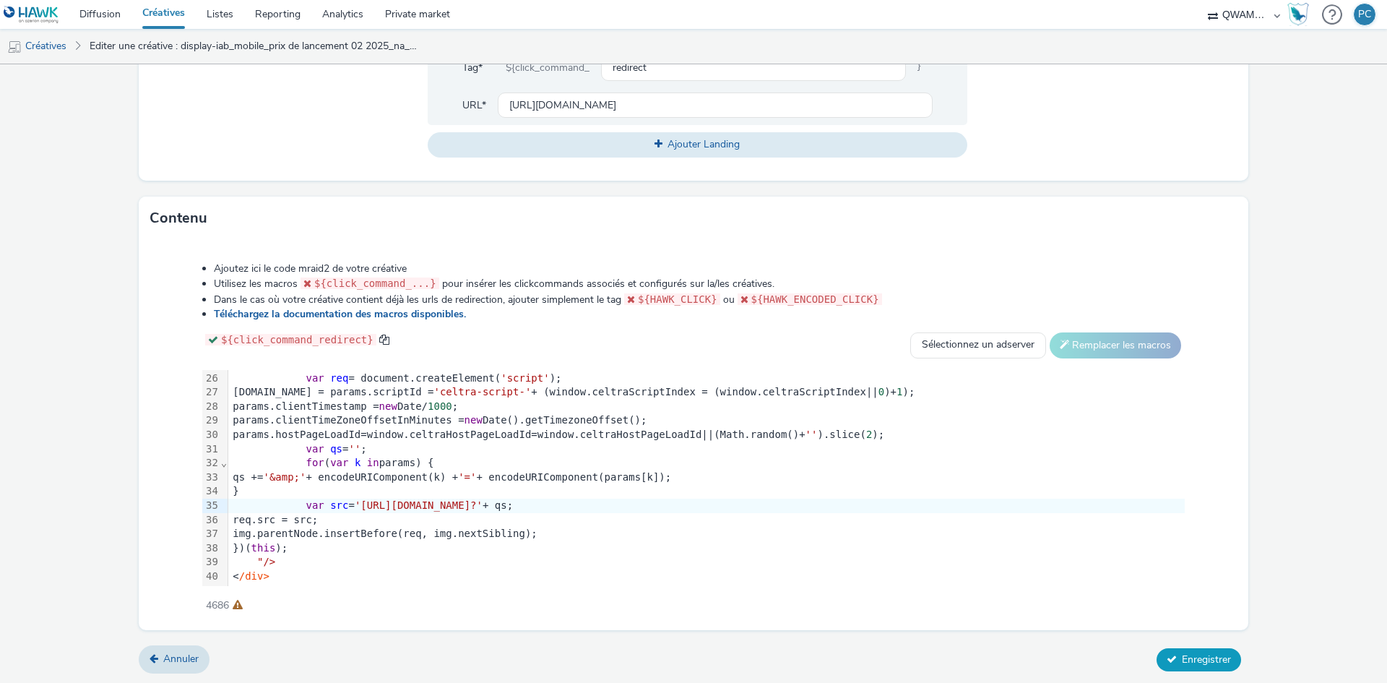
click at [1182, 657] on span "Enregistrer" at bounding box center [1206, 659] width 49 height 14
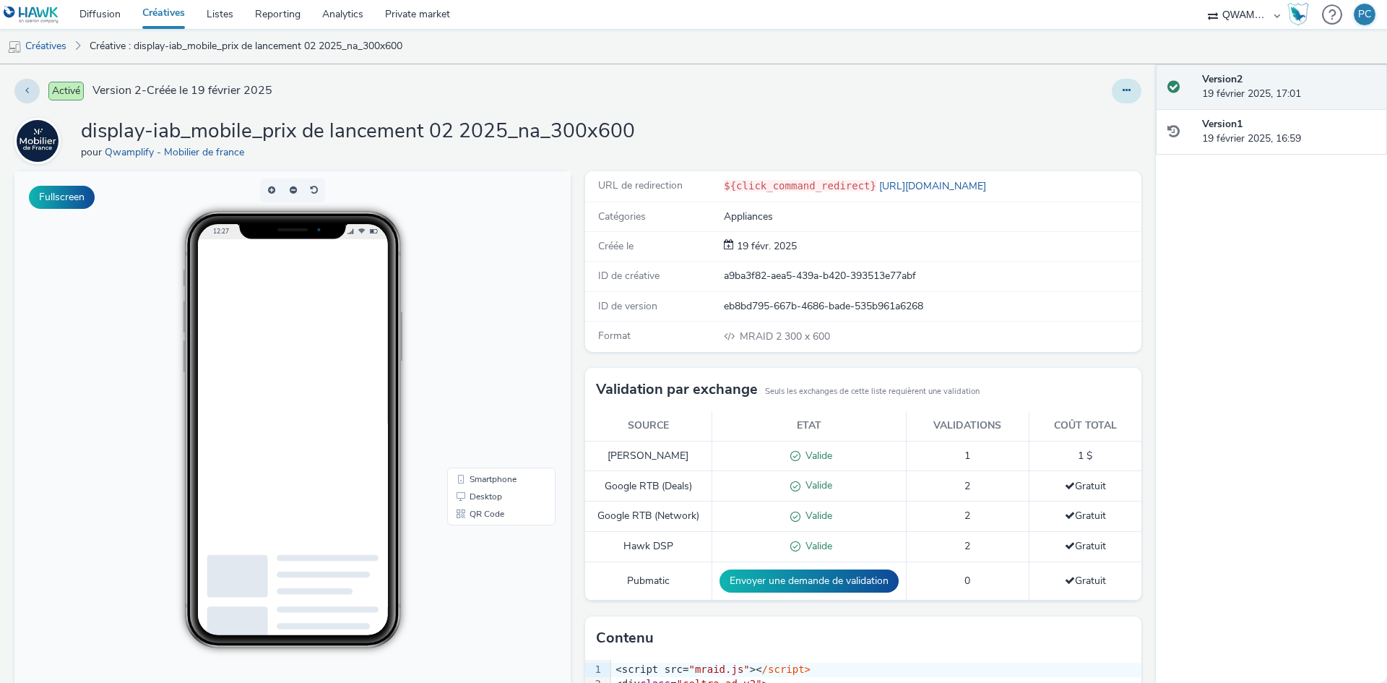
click at [1123, 93] on icon at bounding box center [1127, 90] width 8 height 10
drag, startPoint x: 1095, startPoint y: 134, endPoint x: 1084, endPoint y: 154, distance: 23.3
click at [1084, 154] on ul "Modifier Dupliquer Copier l'ID Archiver" at bounding box center [1087, 163] width 108 height 116
click at [1084, 154] on link "Dupliquer" at bounding box center [1087, 148] width 108 height 29
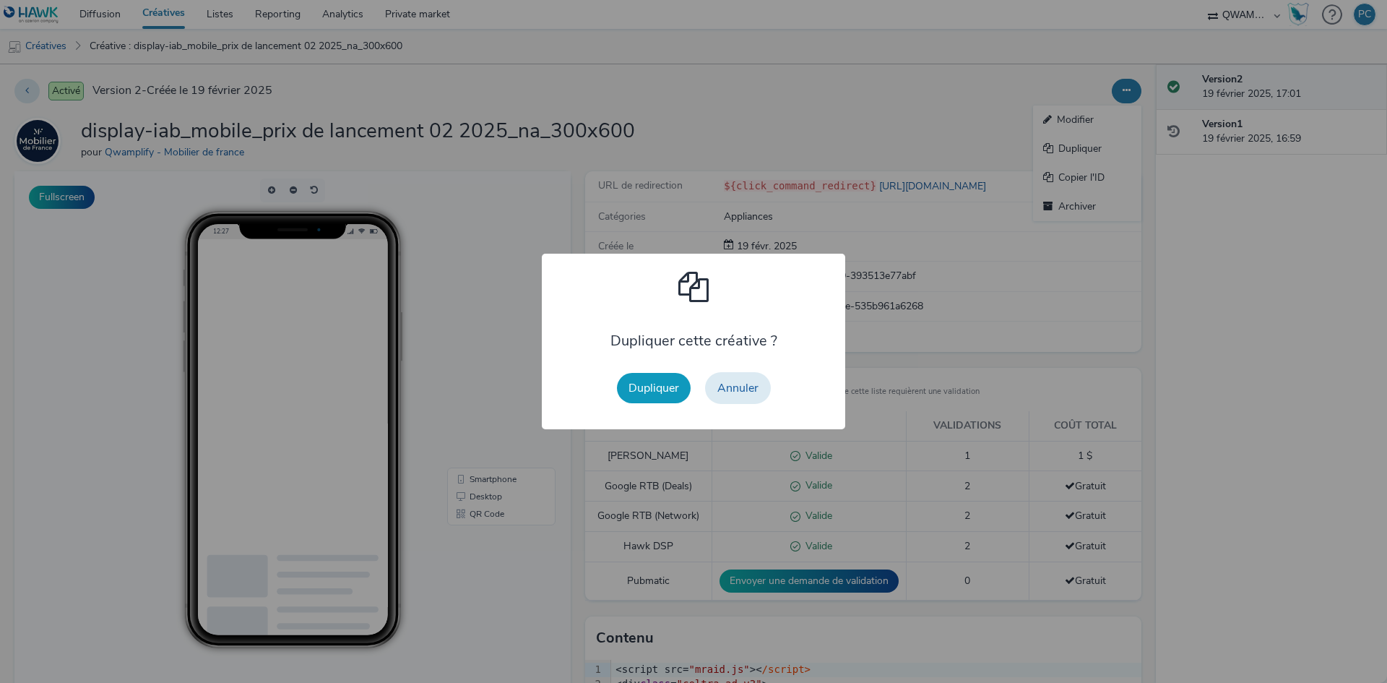
click at [658, 387] on button "Dupliquer" at bounding box center [654, 388] width 74 height 30
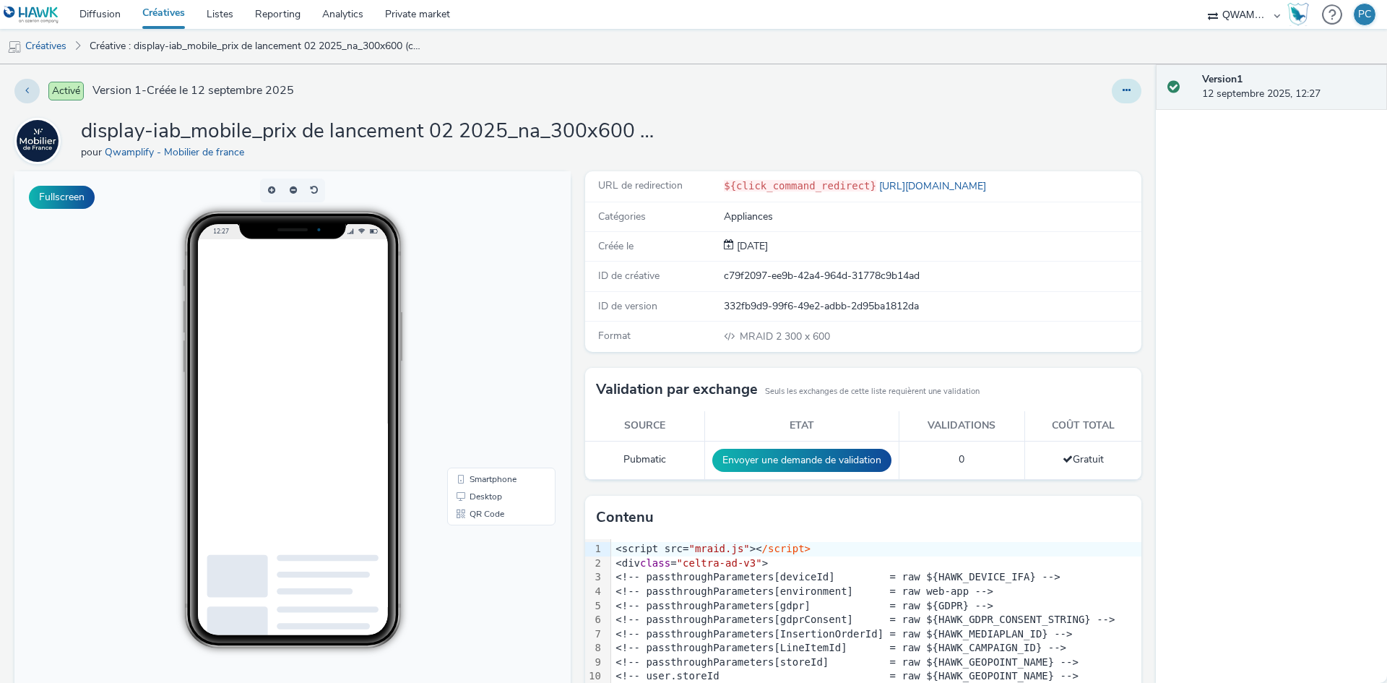
click at [1121, 84] on button at bounding box center [1127, 91] width 30 height 25
click at [1115, 103] on button at bounding box center [1127, 91] width 30 height 25
click at [1108, 113] on div "Activé Version 1 - Créée le [DATE] display-iab_mobile_prix de lancement 02 2025…" at bounding box center [578, 373] width 1156 height 618
click at [1112, 95] on button at bounding box center [1127, 91] width 30 height 25
click at [1109, 128] on link "Modifier" at bounding box center [1087, 119] width 108 height 29
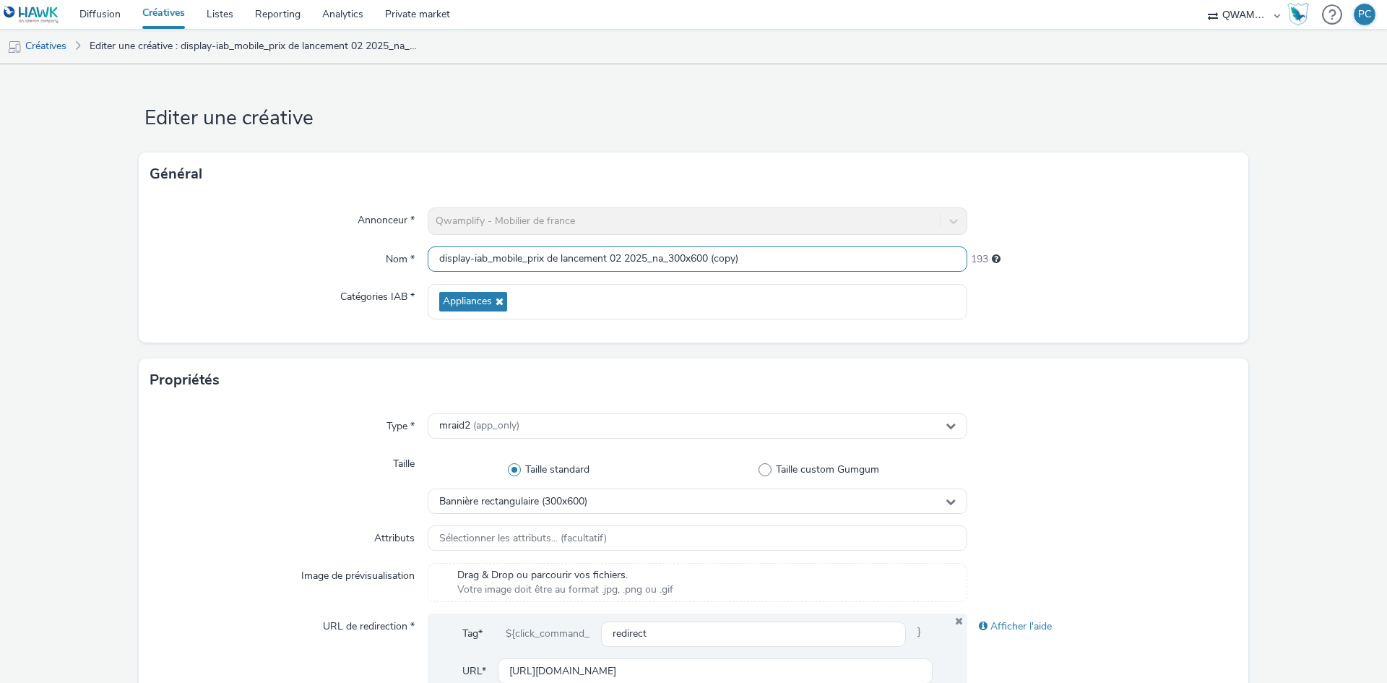
click at [853, 270] on input "display-iab_mobile_prix de lancement 02 2025_na_300x600 (copy)" at bounding box center [698, 258] width 540 height 25
paste input "grand destockage et crescendo 09 2025_na_300x600"
type input "display-iab_mobile_grand destockage et crescendo 09 2025_na_300x600"
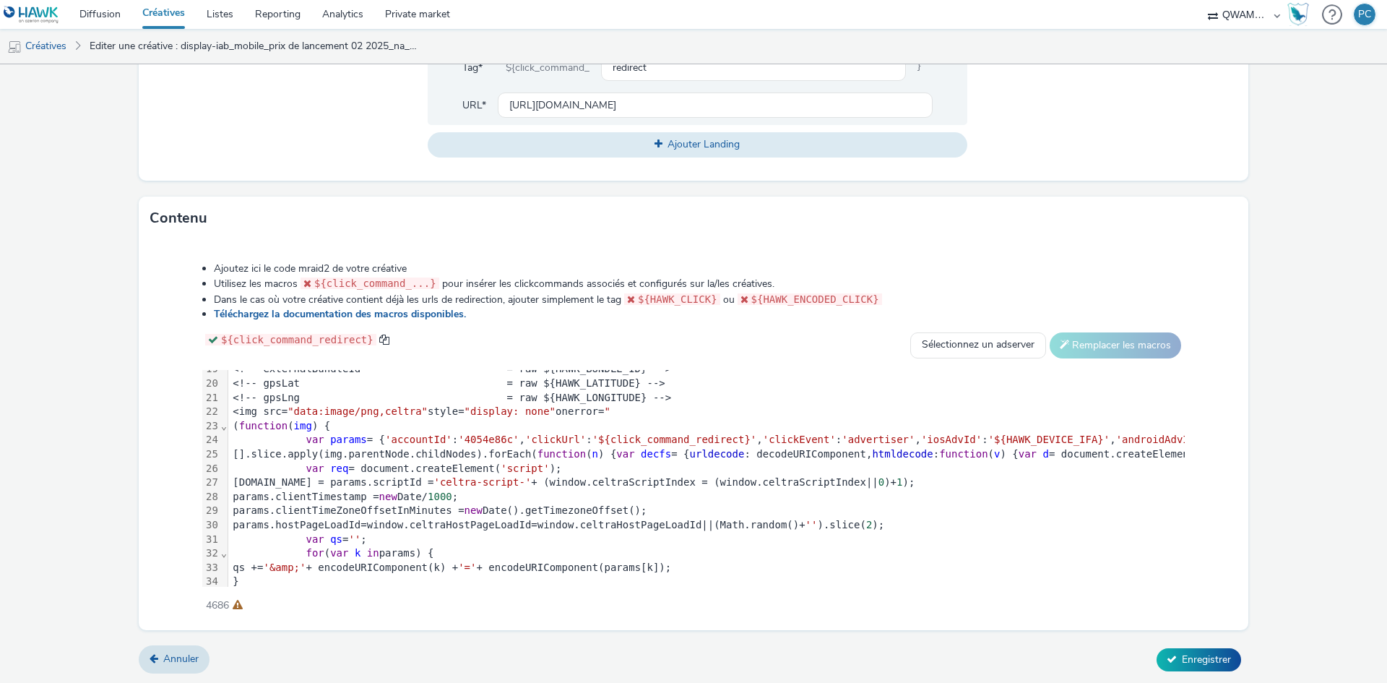
scroll to position [366, 0]
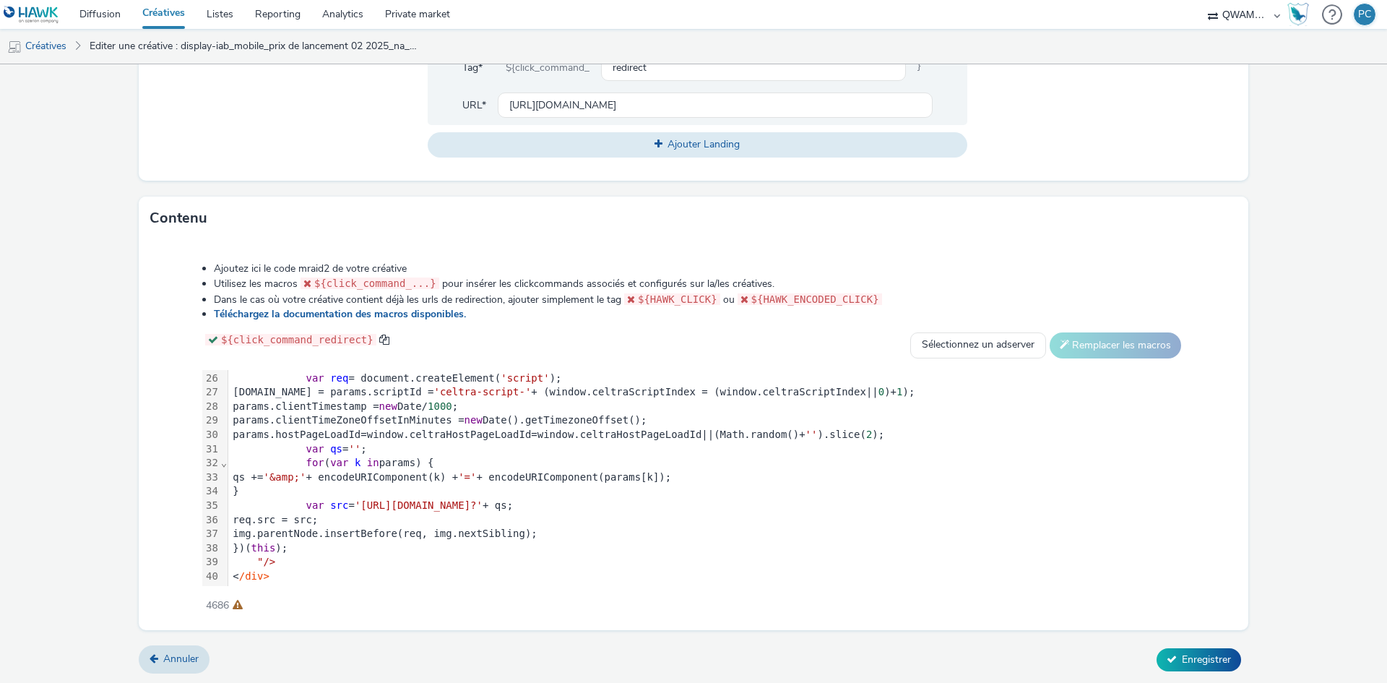
click at [483, 499] on span "'[URL][DOMAIN_NAME]?'" at bounding box center [419, 505] width 128 height 12
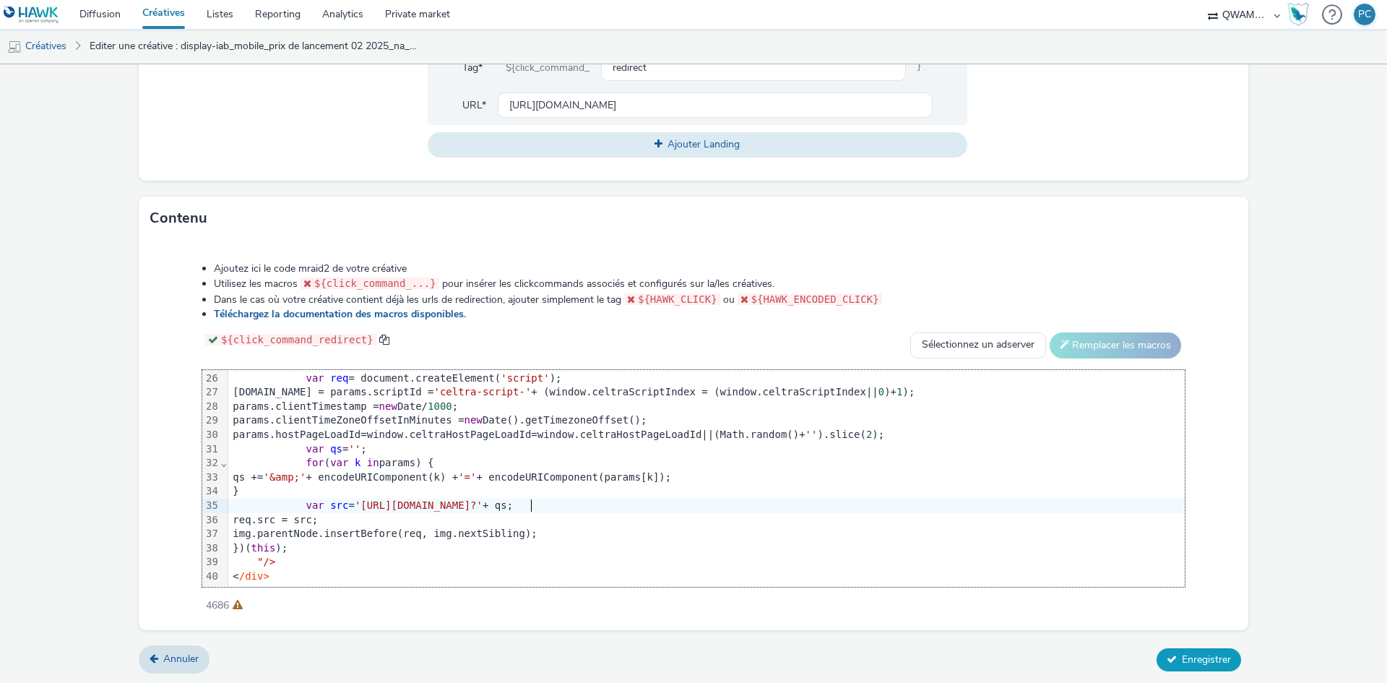
click at [1182, 657] on span "Enregistrer" at bounding box center [1206, 659] width 49 height 14
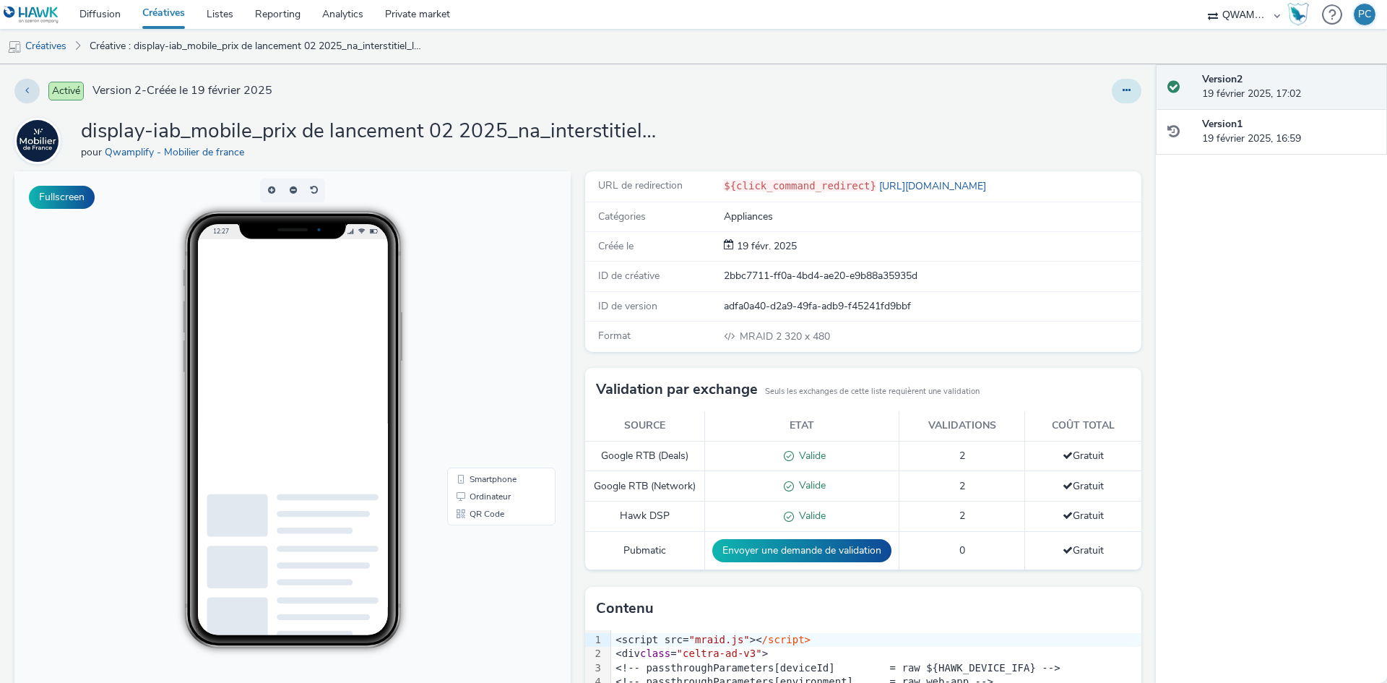
click at [1123, 86] on icon at bounding box center [1127, 90] width 8 height 10
click at [1090, 146] on link "Dupliquer" at bounding box center [1087, 148] width 108 height 29
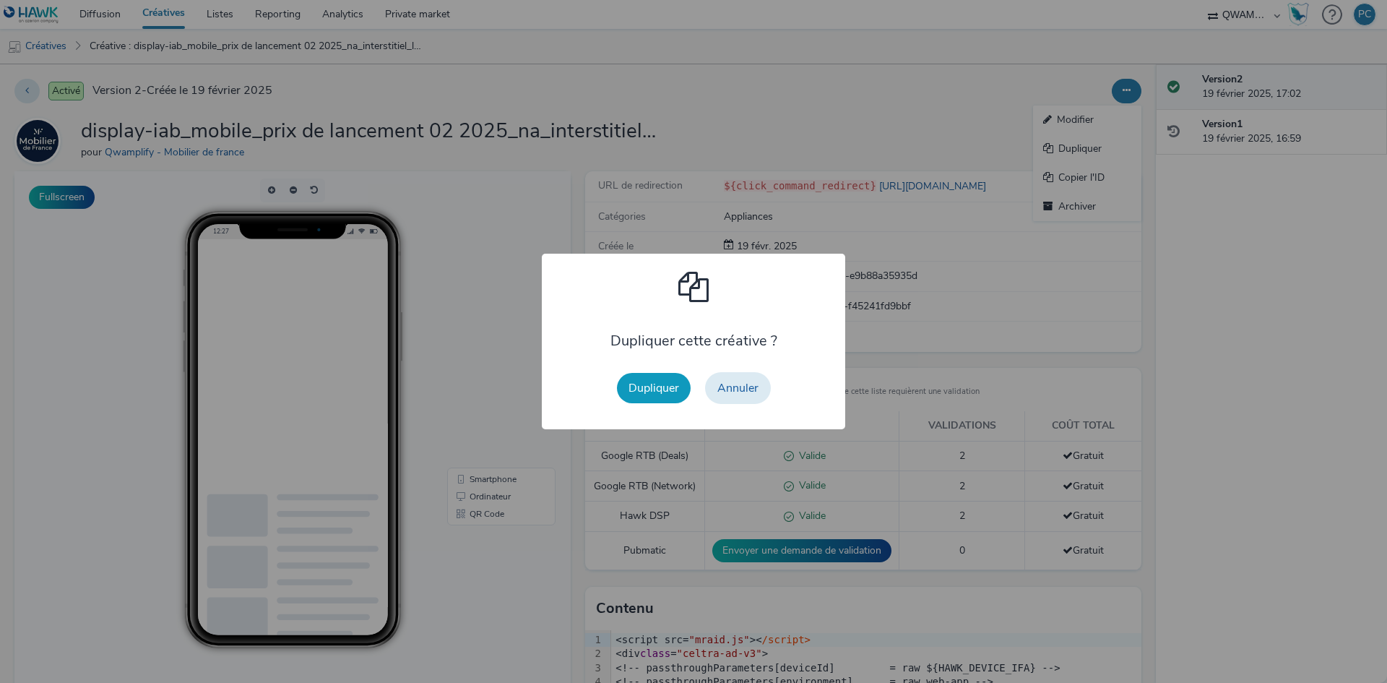
click at [658, 387] on button "Dupliquer" at bounding box center [654, 388] width 74 height 30
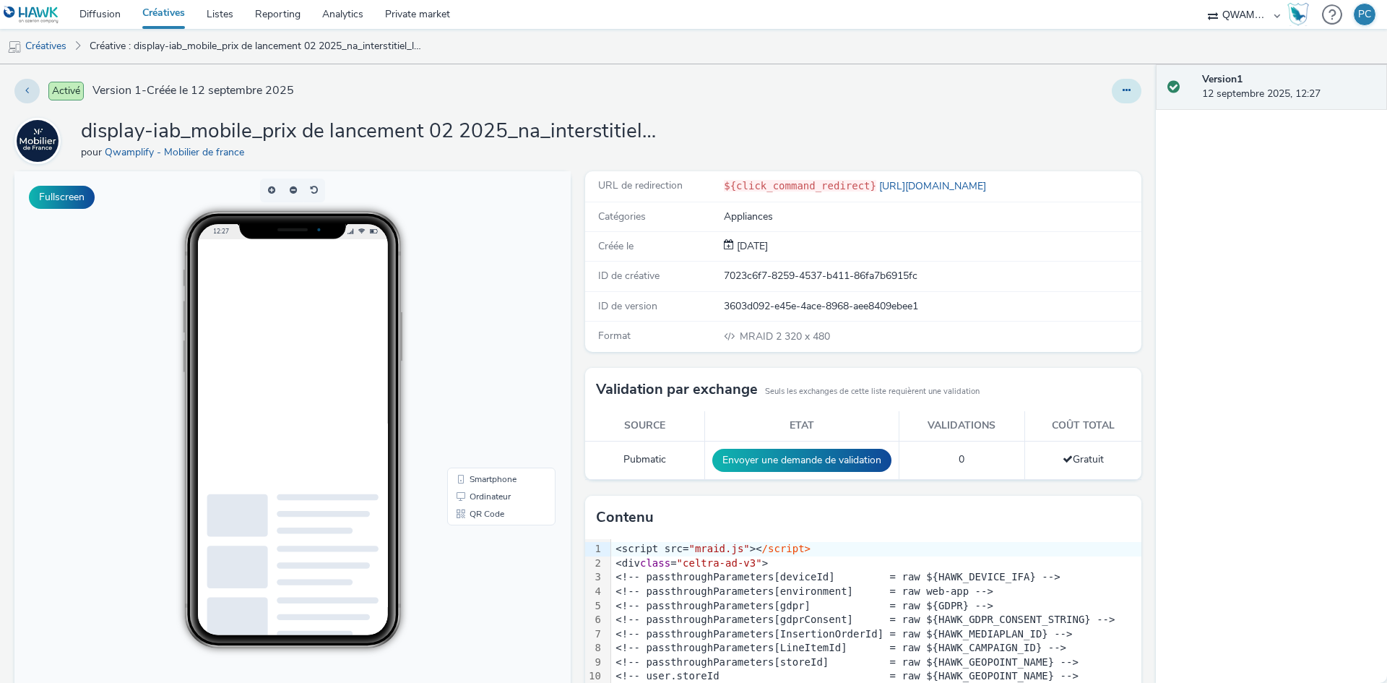
click at [1113, 79] on button at bounding box center [1127, 91] width 30 height 25
click at [1113, 108] on link "Modifier" at bounding box center [1087, 119] width 108 height 29
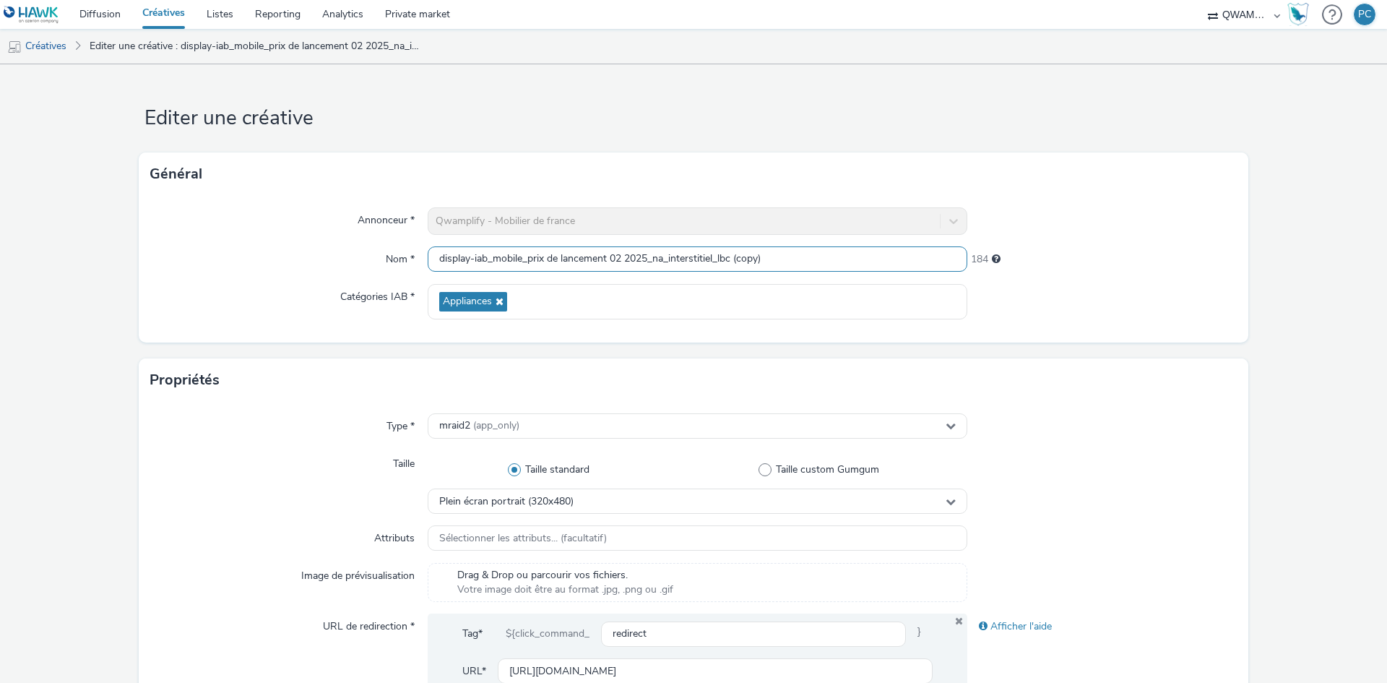
click at [557, 246] on input "display-iab_mobile_prix de lancement 02 2025_na_interstitiel_lbc (copy)" at bounding box center [698, 258] width 540 height 25
paste input "grand destockage et crescendo 09 2025_na_interstitiel"
type input "display-iab_mobile_grand destockage et crescendo 09 2025_na_interstitiel"
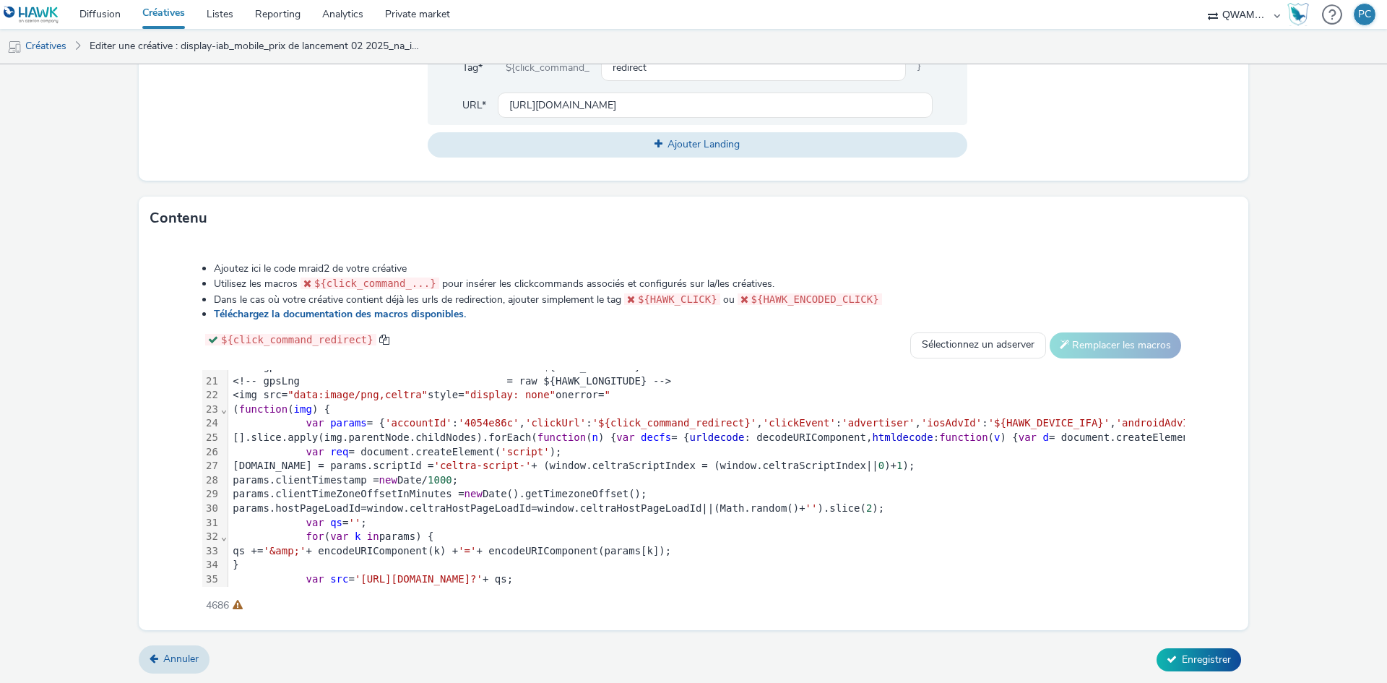
scroll to position [366, 0]
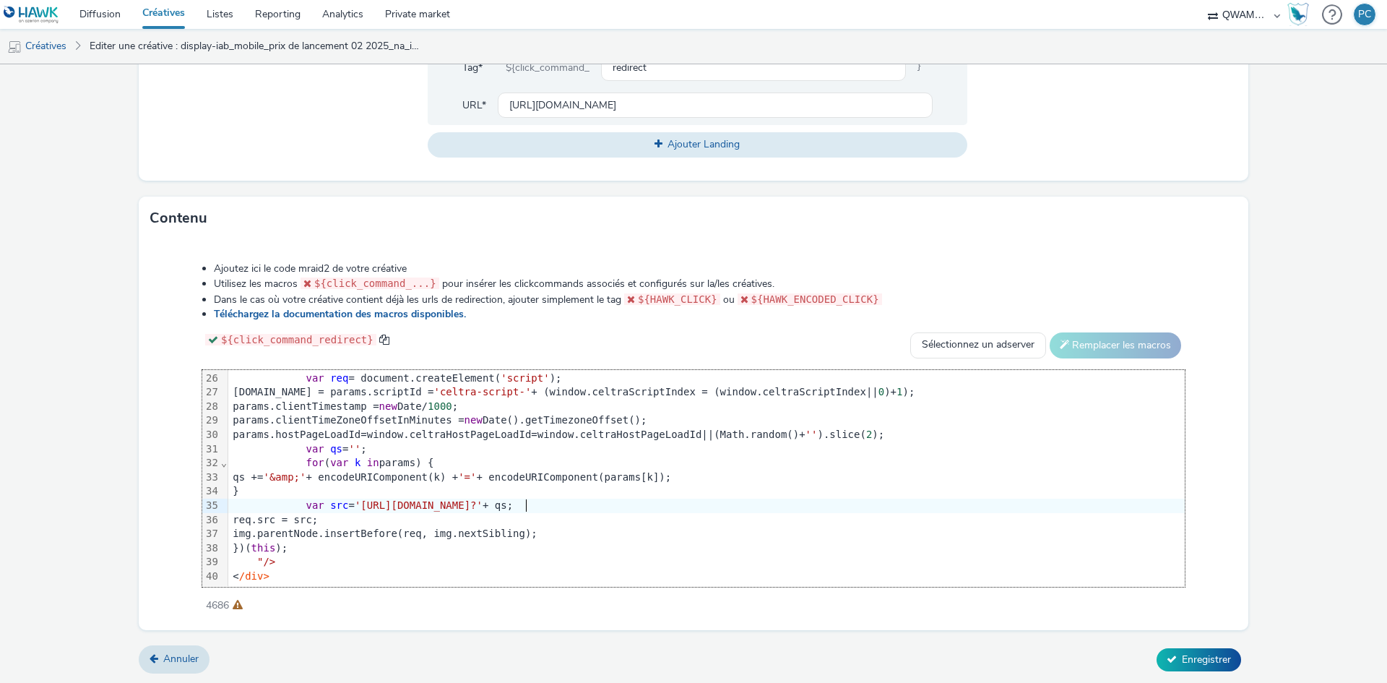
click at [483, 499] on span "'[URL][DOMAIN_NAME]?'" at bounding box center [419, 505] width 128 height 12
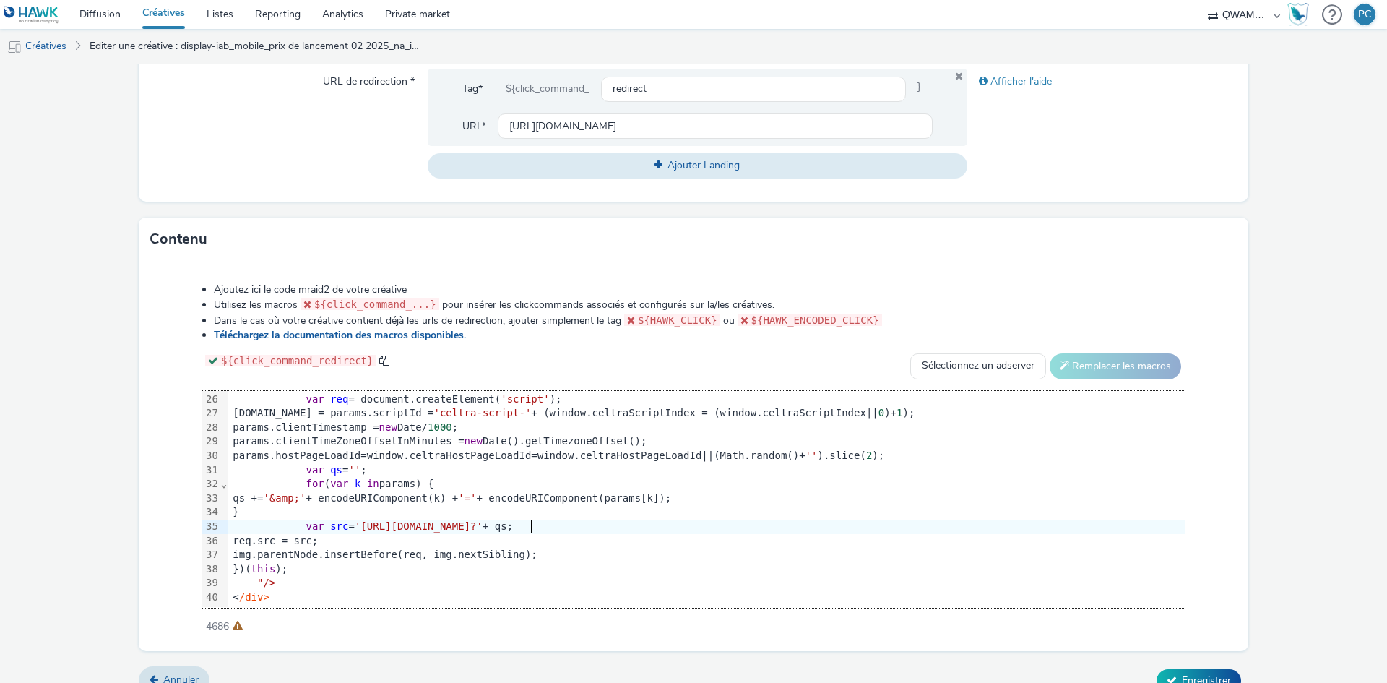
scroll to position [566, 0]
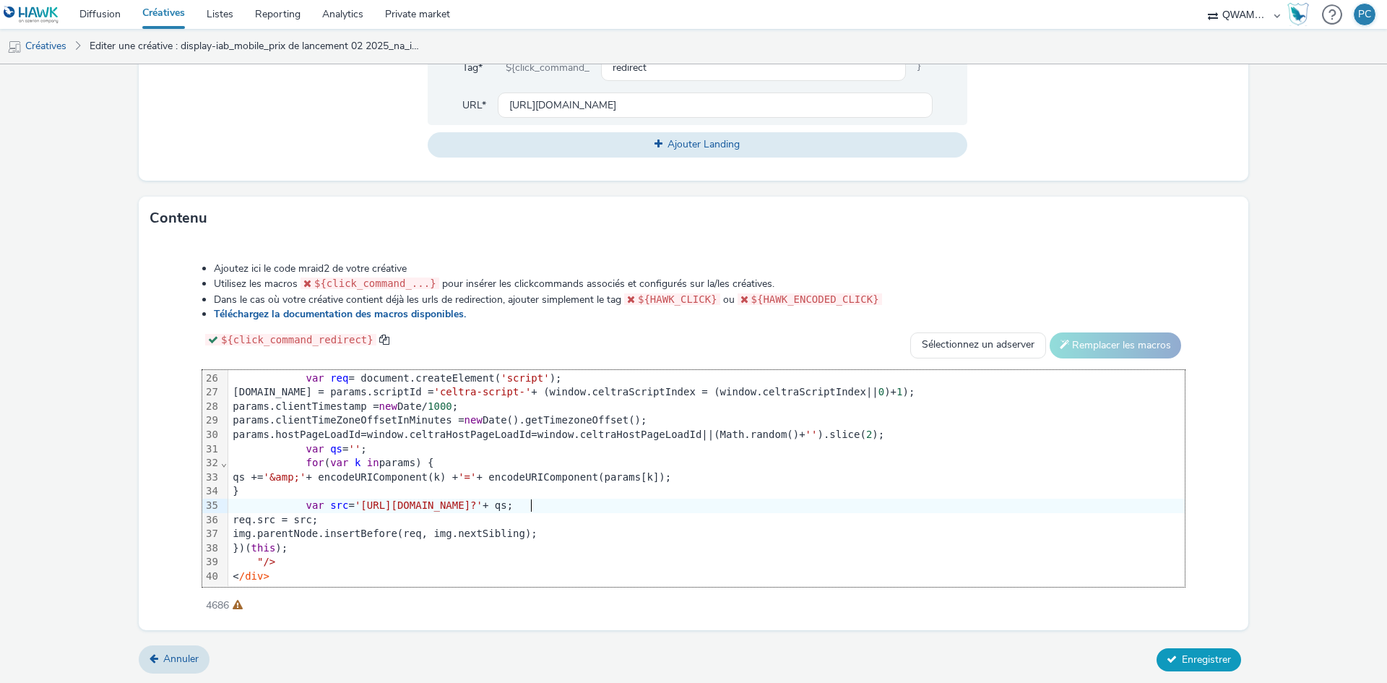
click at [1182, 657] on span "Enregistrer" at bounding box center [1206, 659] width 49 height 14
